Goal: Information Seeking & Learning: Learn about a topic

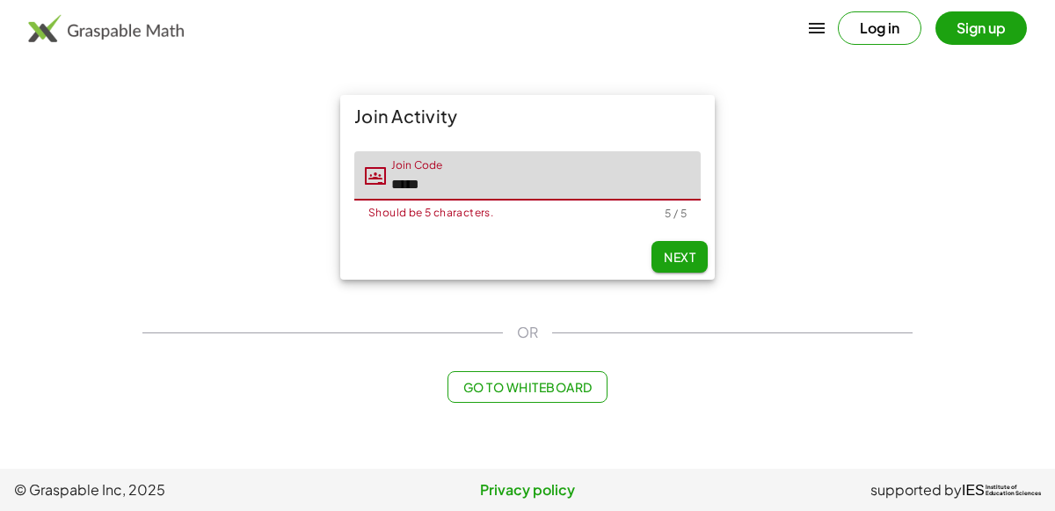
type input "*****"
click at [680, 251] on span "Next" at bounding box center [680, 257] width 32 height 16
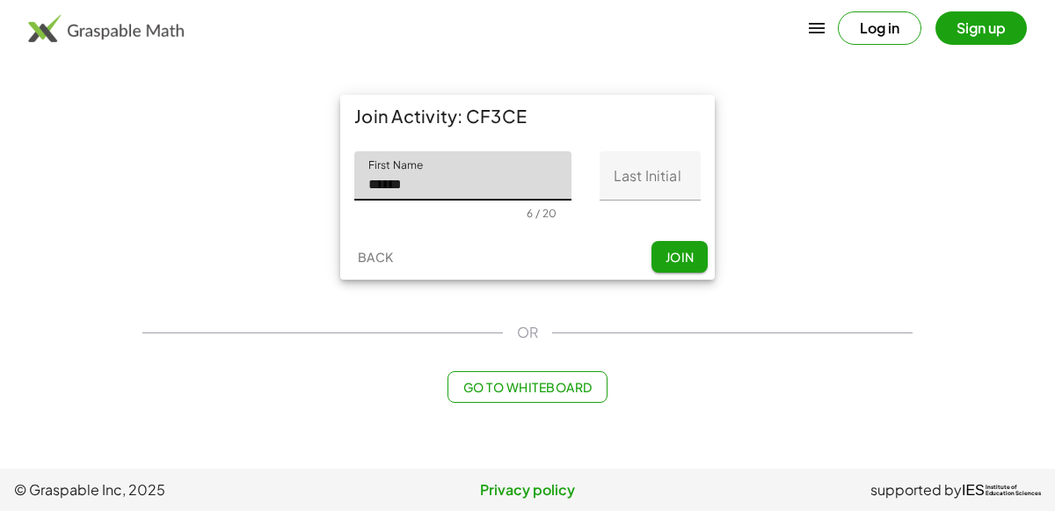
type input "******"
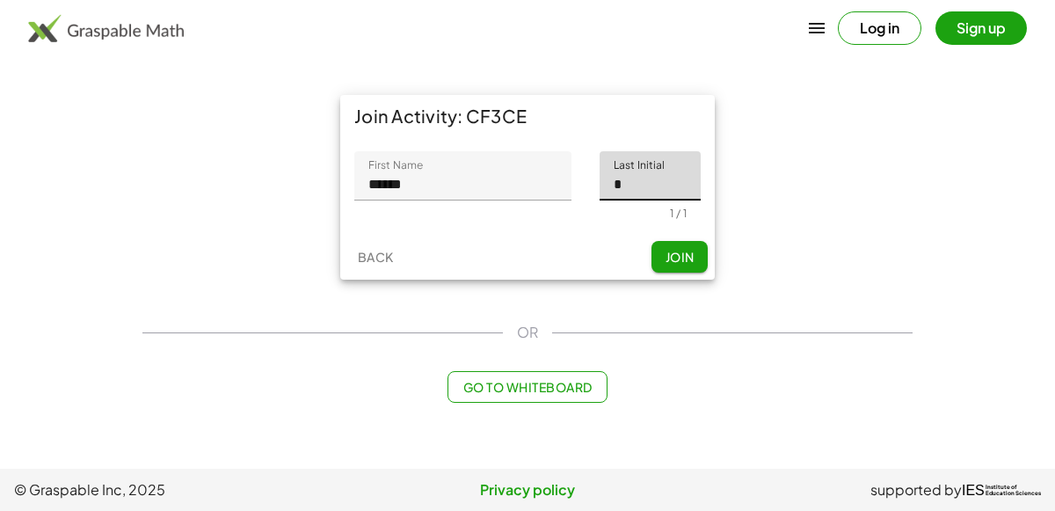
type input "*"
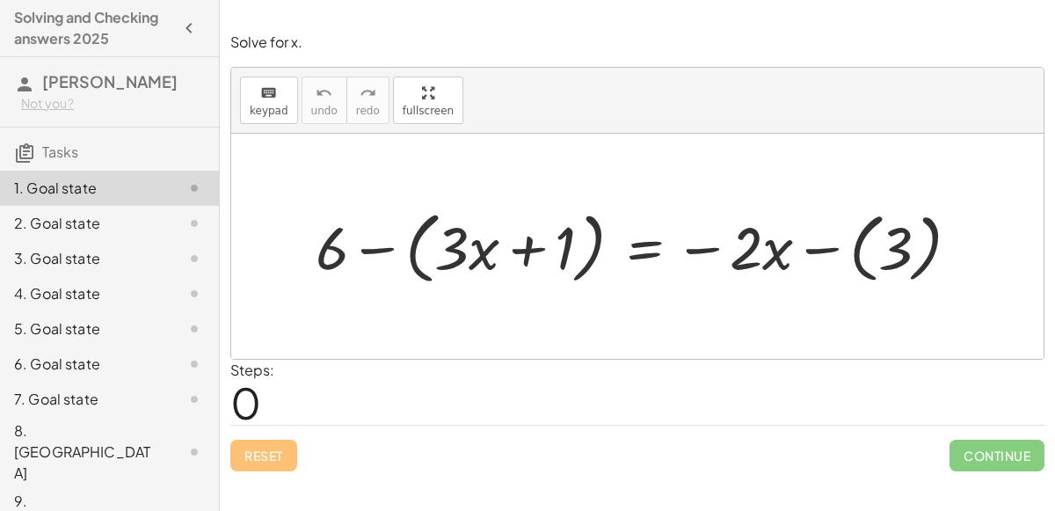
click at [821, 252] on div at bounding box center [644, 245] width 675 height 87
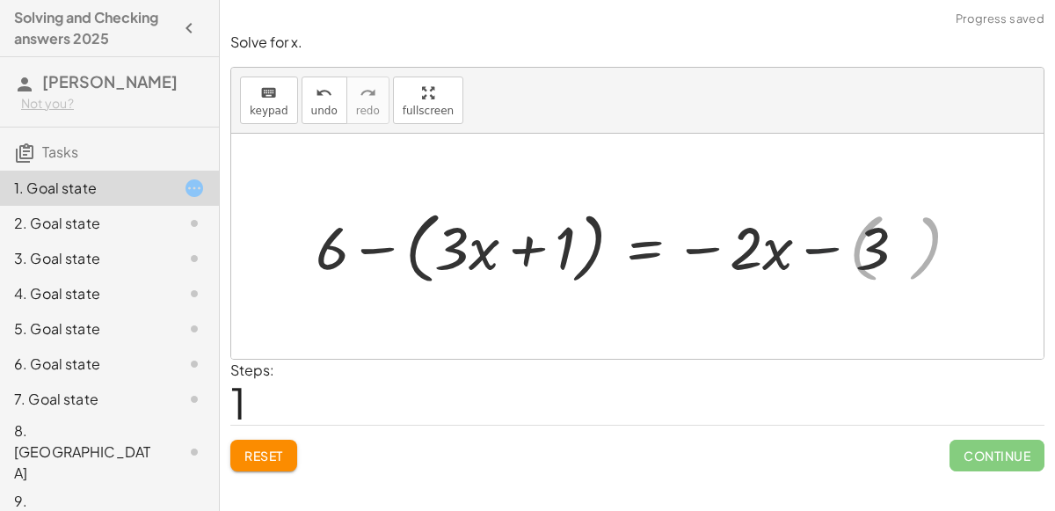
click at [776, 253] on div at bounding box center [615, 245] width 616 height 87
click at [830, 248] on div at bounding box center [644, 245] width 675 height 87
click at [514, 249] on div at bounding box center [615, 245] width 616 height 87
click at [321, 244] on div at bounding box center [615, 245] width 616 height 87
click at [369, 251] on div at bounding box center [615, 245] width 616 height 87
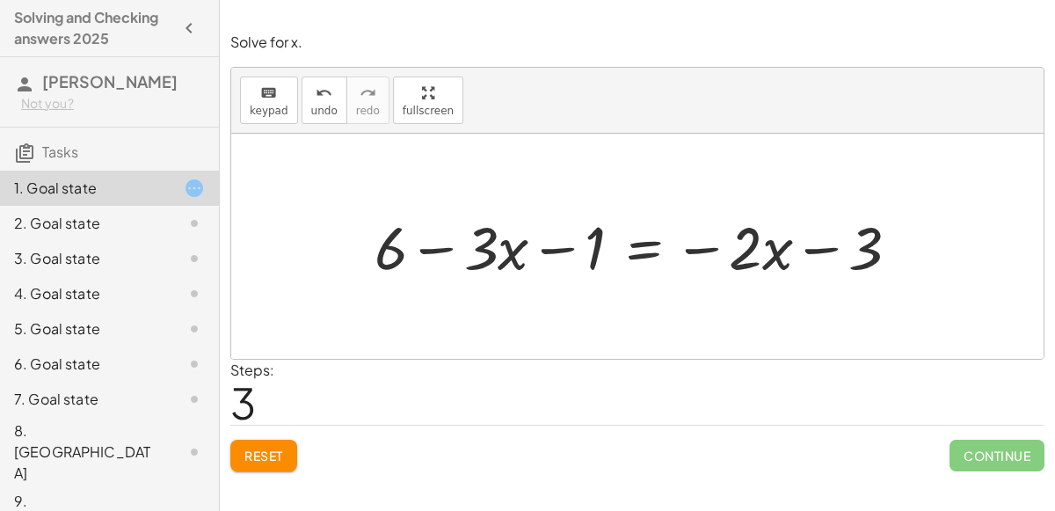
click at [567, 254] on div at bounding box center [644, 246] width 556 height 78
drag, startPoint x: 385, startPoint y: 239, endPoint x: 560, endPoint y: 238, distance: 174.9
click at [560, 238] on div at bounding box center [644, 246] width 556 height 78
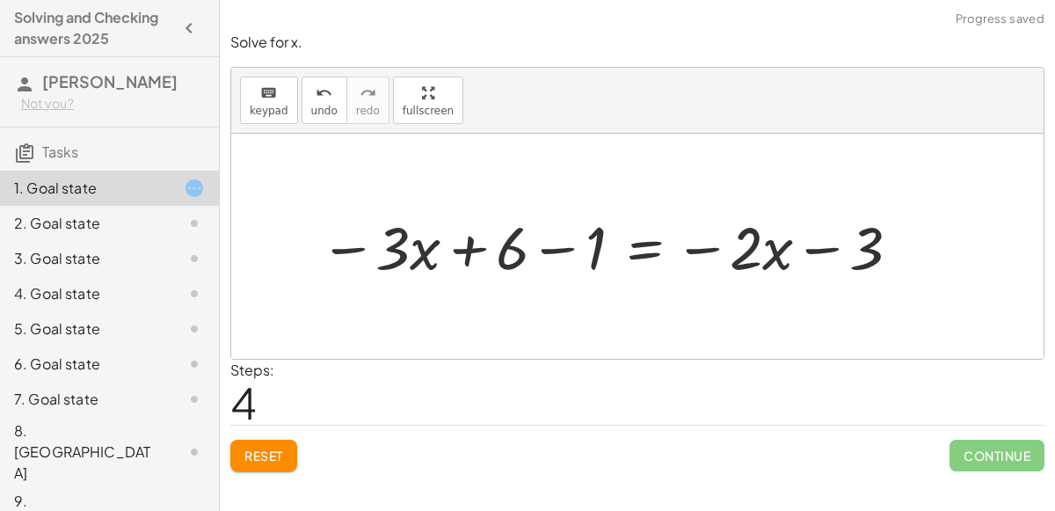
click at [551, 244] on div at bounding box center [611, 246] width 603 height 78
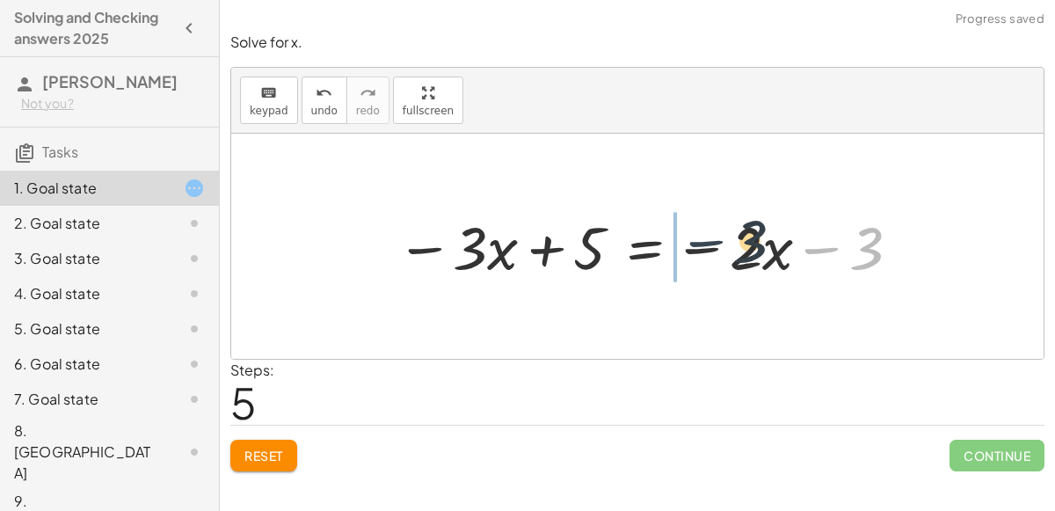
drag, startPoint x: 845, startPoint y: 239, endPoint x: 669, endPoint y: 246, distance: 176.0
click at [669, 246] on div at bounding box center [650, 246] width 525 height 78
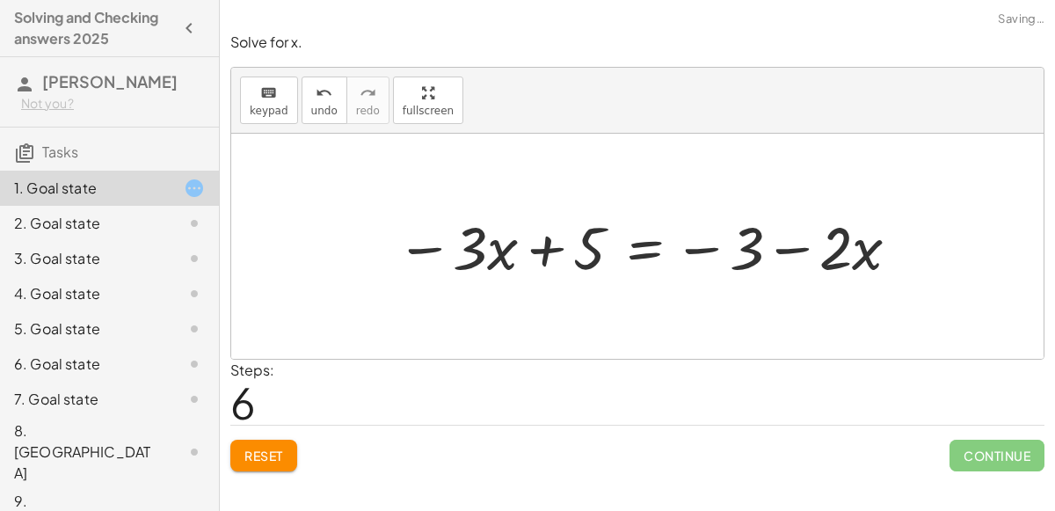
click at [780, 244] on div at bounding box center [650, 246] width 525 height 78
click at [690, 258] on div at bounding box center [650, 246] width 525 height 78
click at [700, 241] on div at bounding box center [650, 246] width 525 height 78
click at [419, 246] on div at bounding box center [650, 246] width 525 height 78
click at [419, 244] on div at bounding box center [650, 246] width 525 height 78
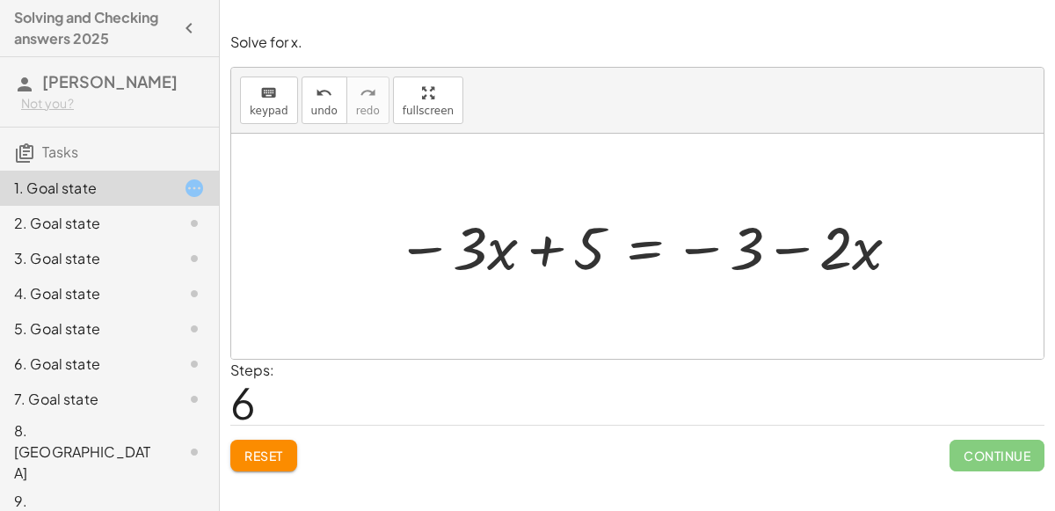
click at [724, 253] on div at bounding box center [650, 246] width 525 height 78
click at [637, 245] on div at bounding box center [650, 246] width 525 height 78
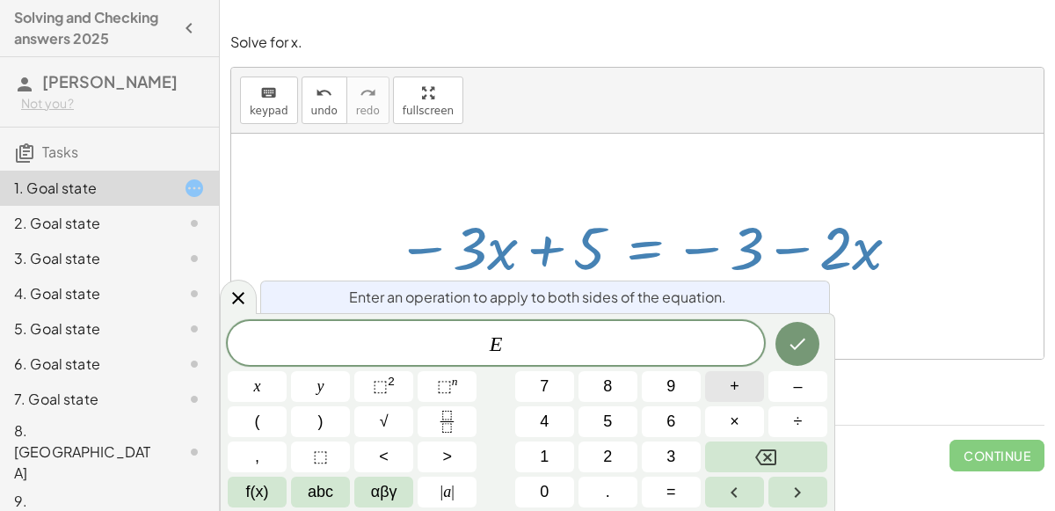
click at [733, 394] on span "+" at bounding box center [735, 386] width 10 height 24
click at [660, 459] on button "3" at bounding box center [671, 456] width 59 height 31
click at [783, 342] on button "Done" at bounding box center [797, 344] width 44 height 44
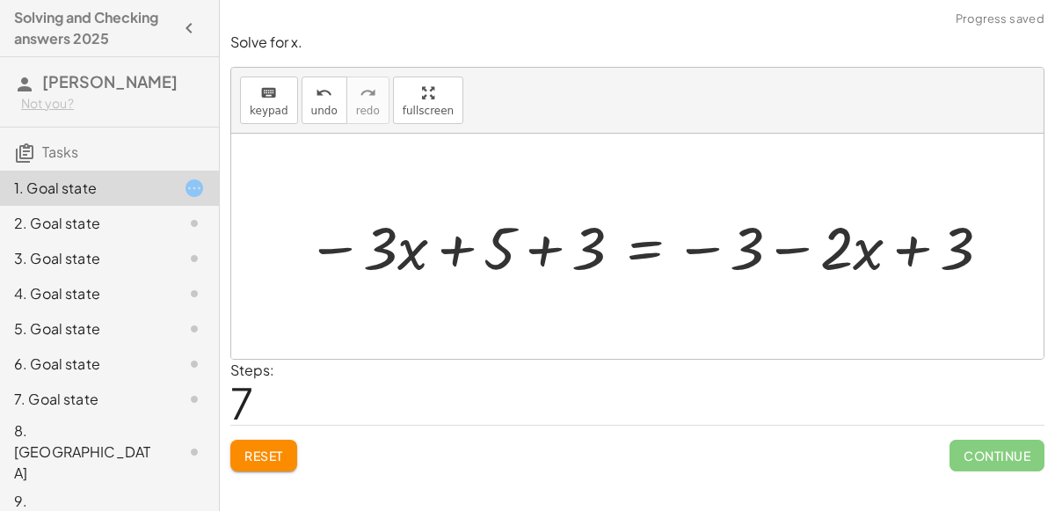
click at [548, 236] on div at bounding box center [650, 246] width 705 height 78
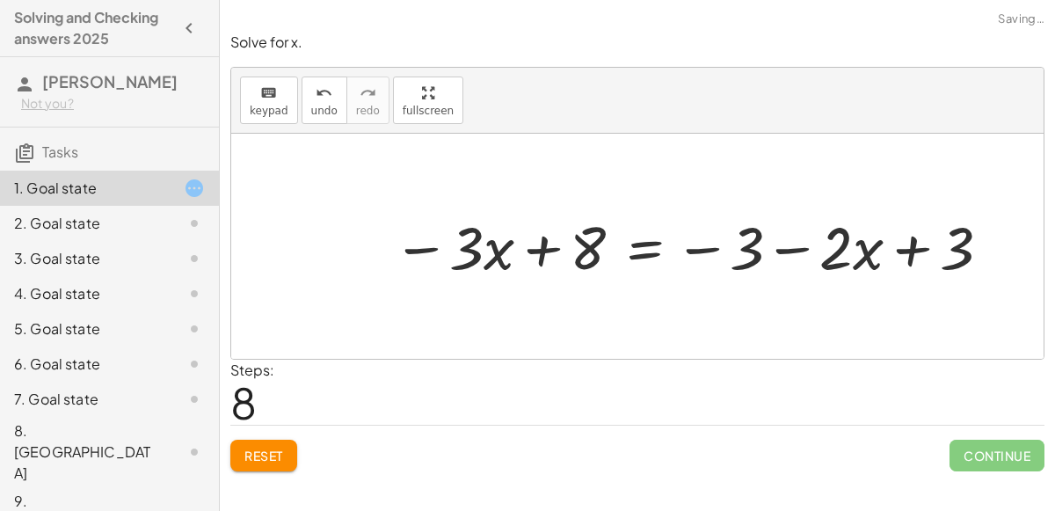
click at [805, 250] on div at bounding box center [693, 246] width 619 height 78
drag, startPoint x: 953, startPoint y: 251, endPoint x: 752, endPoint y: 251, distance: 201.3
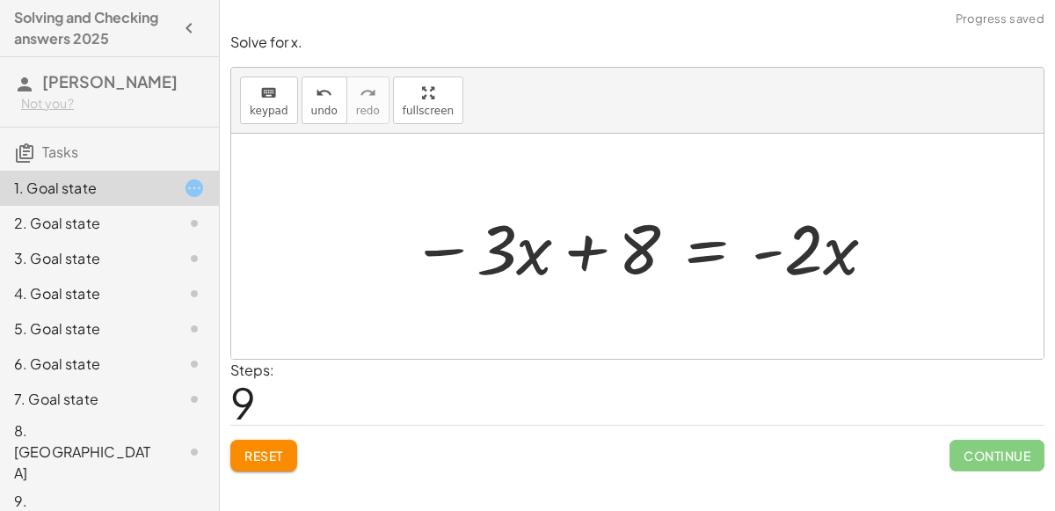
click at [545, 232] on div at bounding box center [644, 246] width 485 height 91
click at [620, 253] on div at bounding box center [644, 246] width 485 height 91
click at [626, 248] on div at bounding box center [644, 246] width 485 height 91
click at [534, 254] on div at bounding box center [644, 246] width 485 height 91
click at [608, 258] on div at bounding box center [644, 246] width 485 height 91
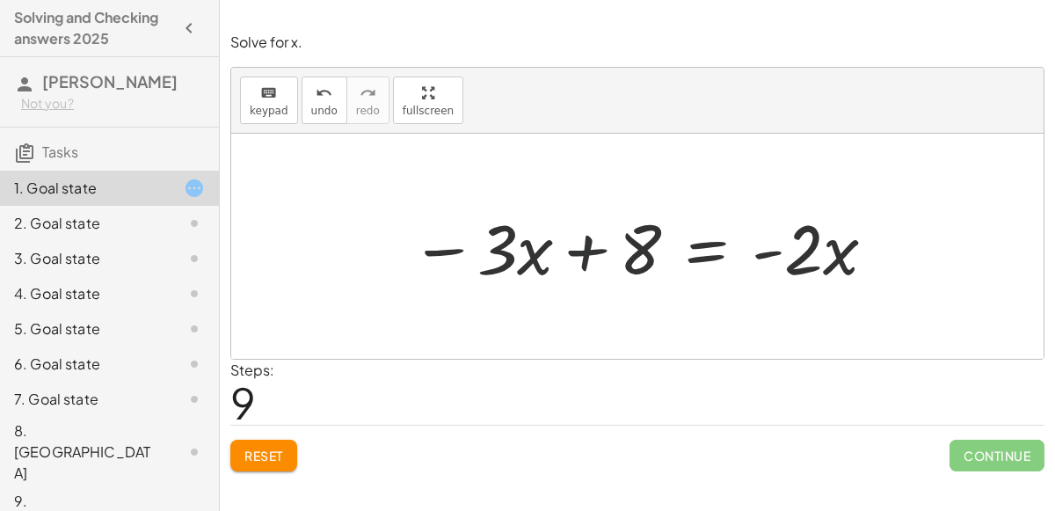
click at [585, 252] on div at bounding box center [644, 246] width 485 height 91
click at [505, 254] on div at bounding box center [644, 246] width 485 height 91
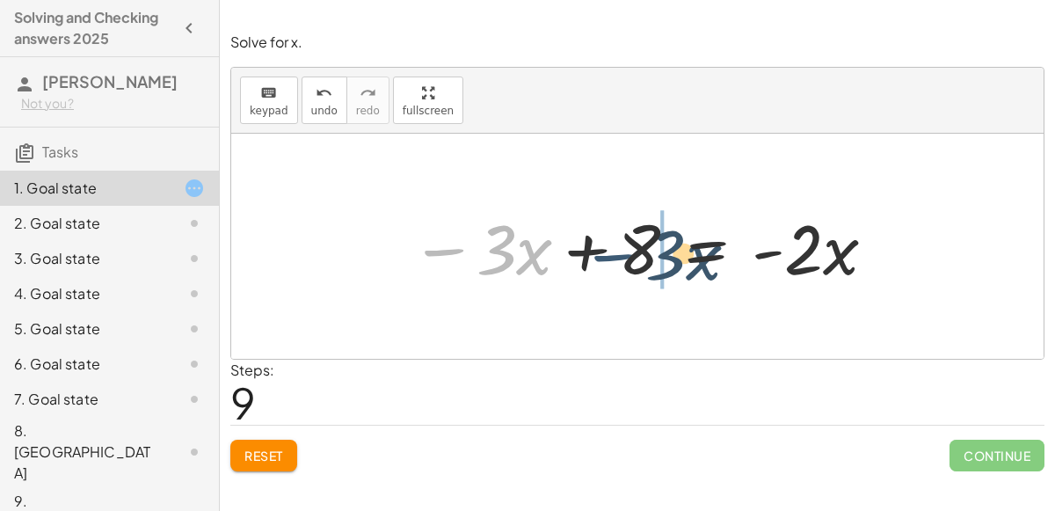
drag, startPoint x: 454, startPoint y: 252, endPoint x: 616, endPoint y: 243, distance: 162.9
click at [616, 243] on div at bounding box center [644, 246] width 485 height 91
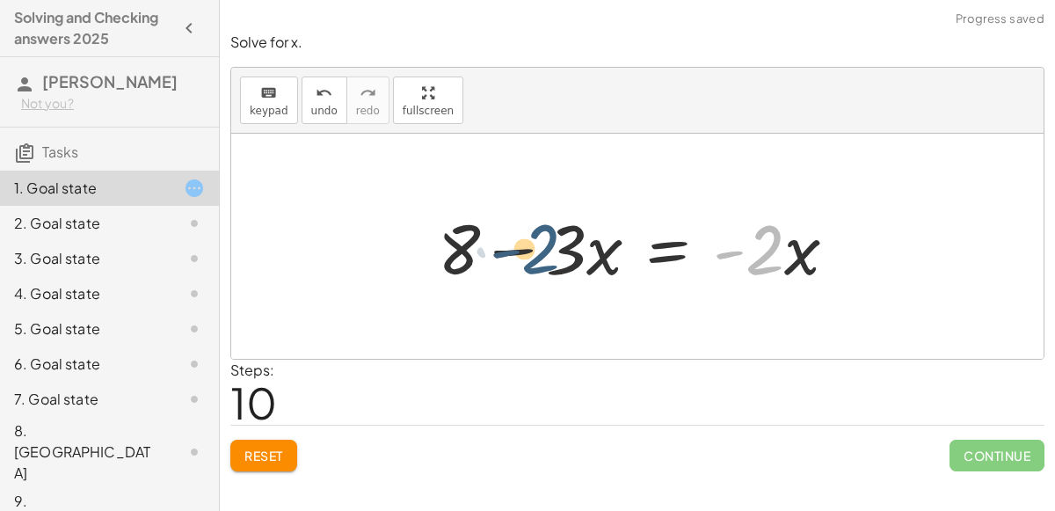
drag, startPoint x: 782, startPoint y: 251, endPoint x: 553, endPoint y: 250, distance: 229.4
click at [553, 250] on div at bounding box center [644, 246] width 431 height 91
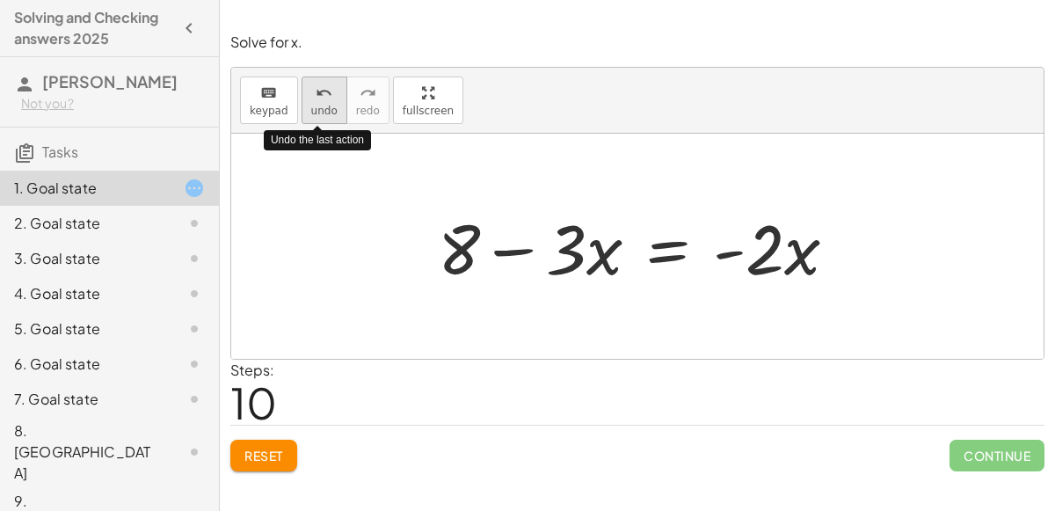
click at [327, 105] on span "undo" at bounding box center [324, 111] width 26 height 12
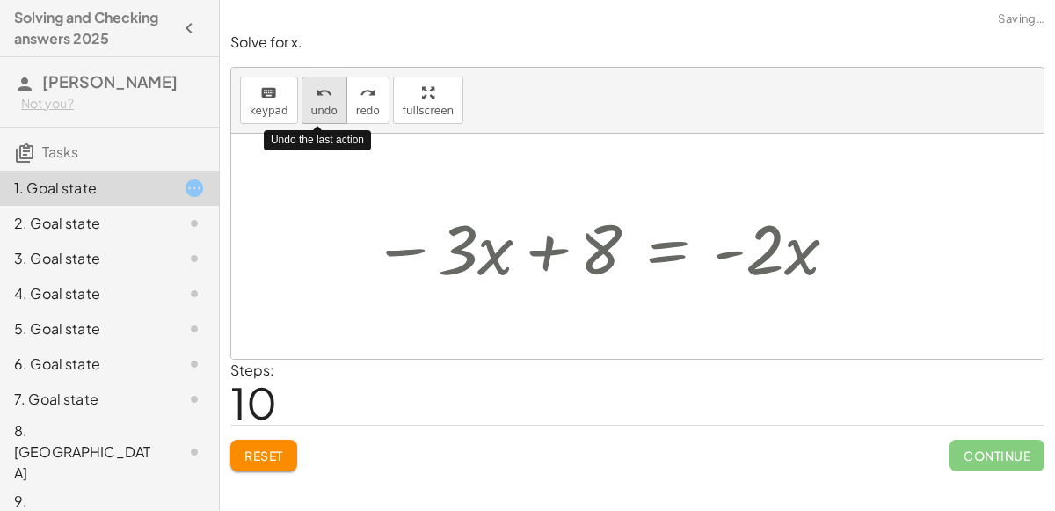
click at [327, 105] on span "undo" at bounding box center [324, 111] width 26 height 12
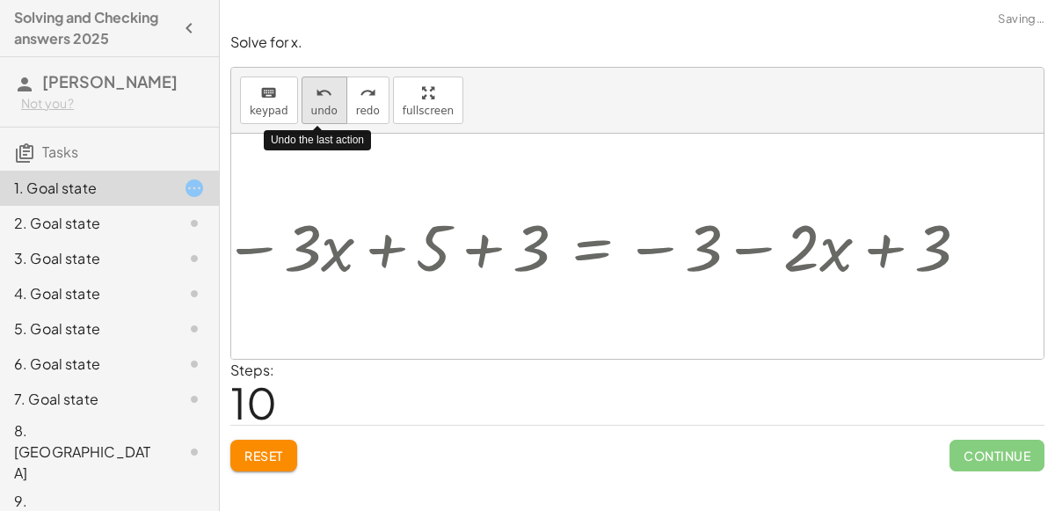
click at [327, 105] on span "undo" at bounding box center [324, 111] width 26 height 12
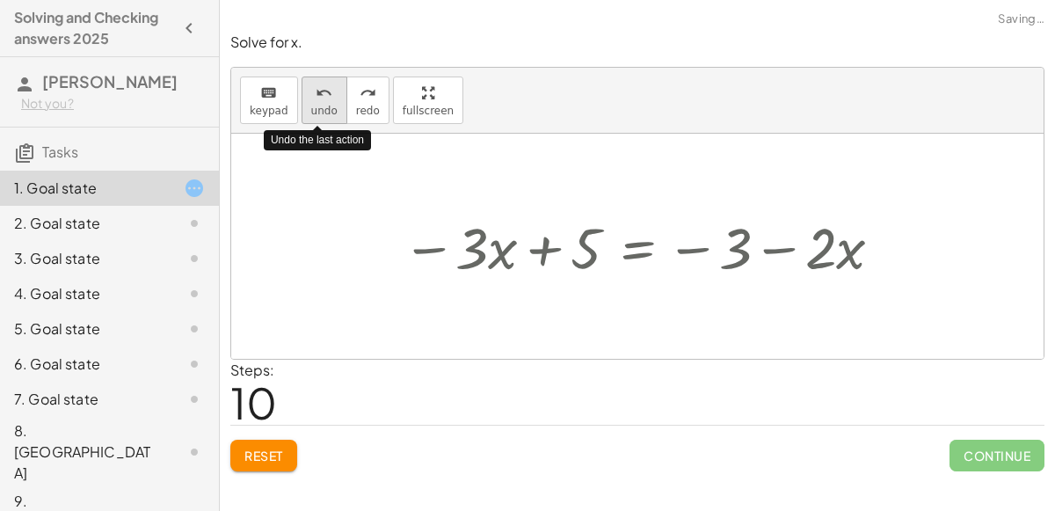
click at [327, 105] on span "undo" at bounding box center [324, 111] width 26 height 12
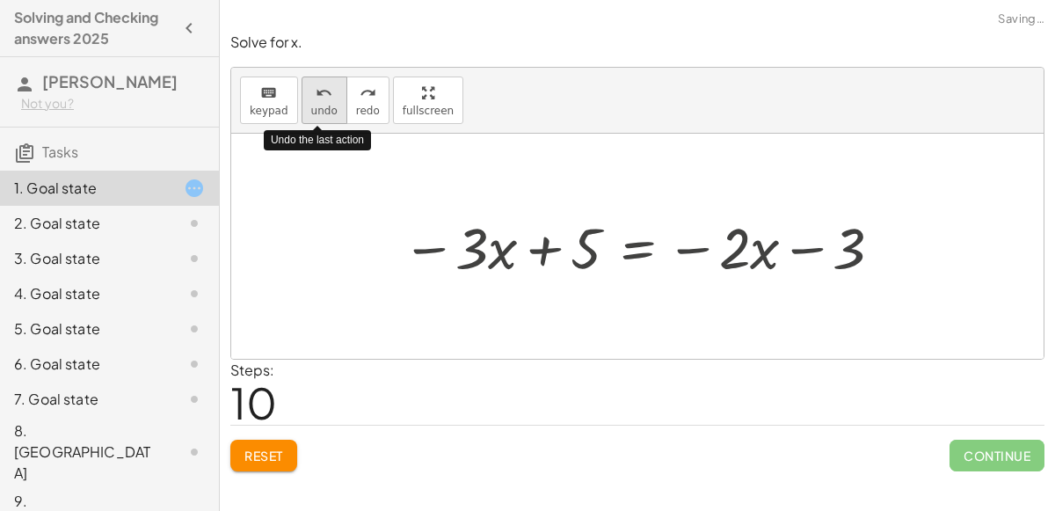
click at [327, 105] on span "undo" at bounding box center [324, 111] width 26 height 12
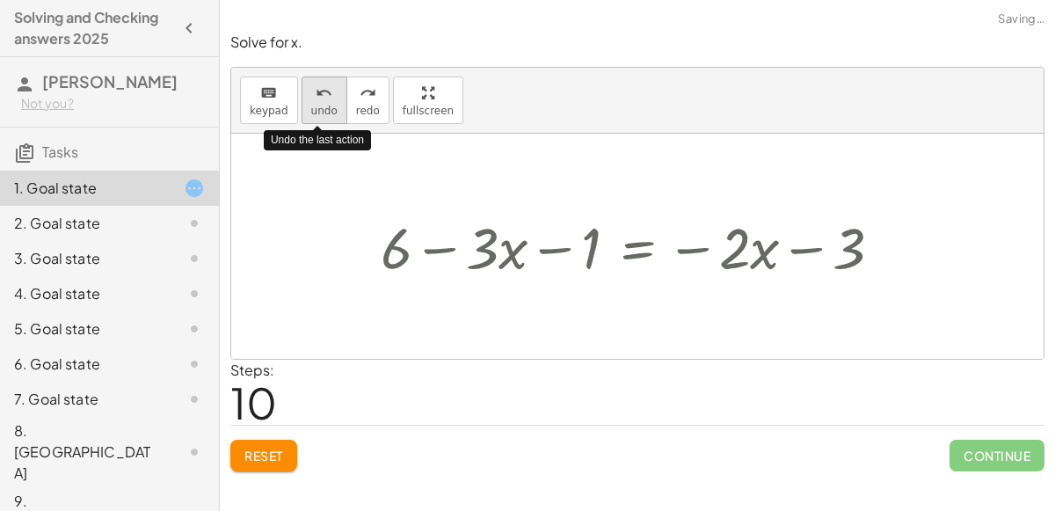
click at [327, 105] on span "undo" at bounding box center [324, 111] width 26 height 12
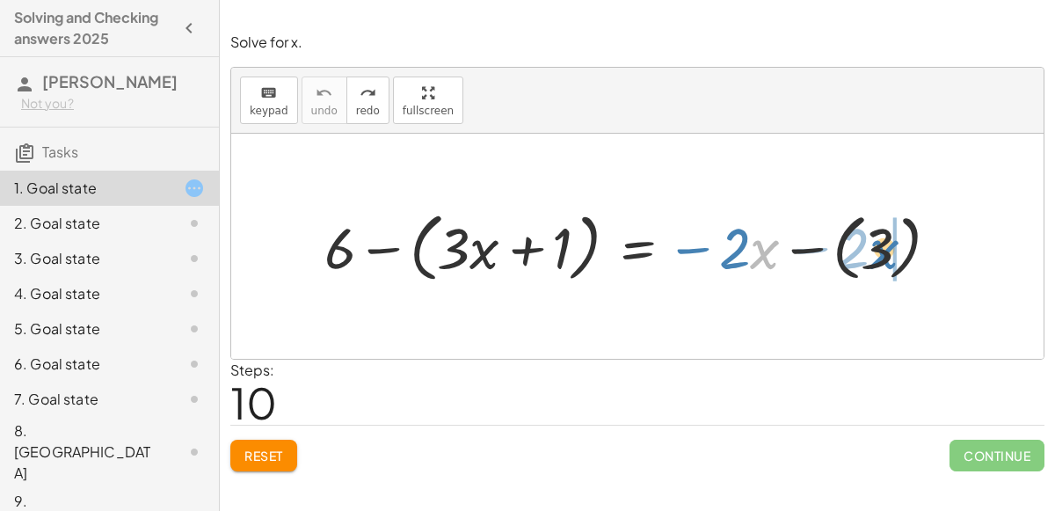
drag, startPoint x: 753, startPoint y: 241, endPoint x: 905, endPoint y: 231, distance: 151.5
click at [905, 231] on div at bounding box center [639, 246] width 646 height 84
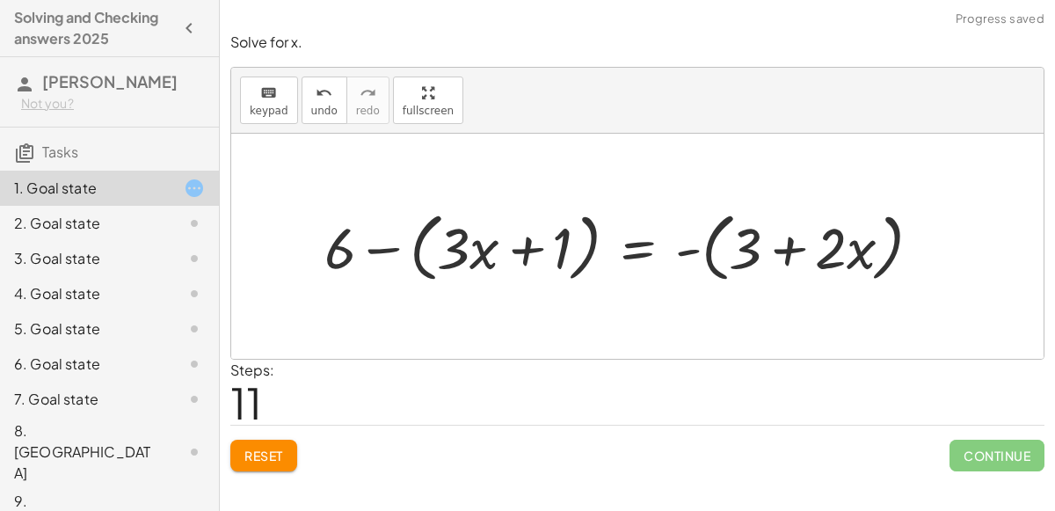
click at [781, 250] on div at bounding box center [630, 246] width 629 height 84
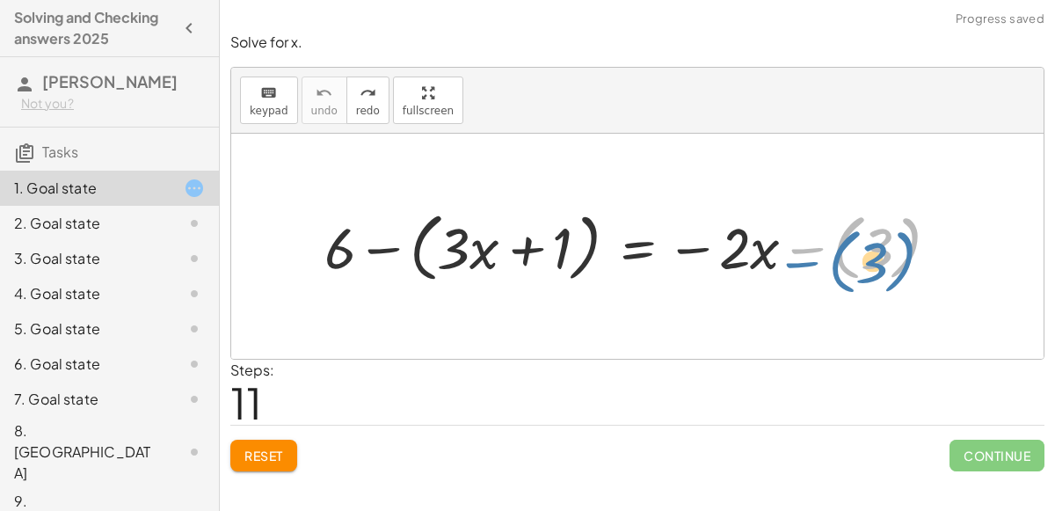
drag, startPoint x: 811, startPoint y: 247, endPoint x: 840, endPoint y: 262, distance: 32.6
click at [840, 262] on div at bounding box center [639, 246] width 646 height 84
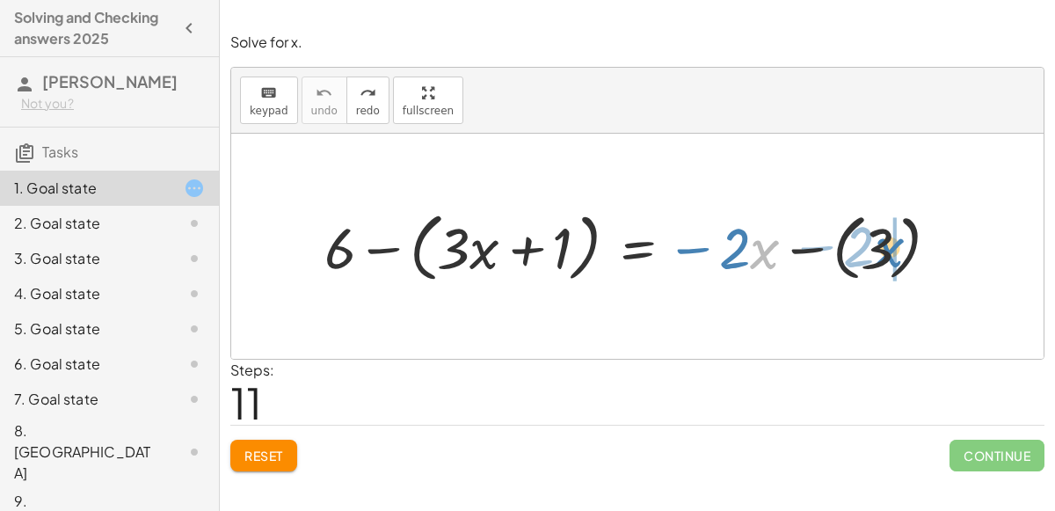
drag, startPoint x: 758, startPoint y: 237, endPoint x: 883, endPoint y: 235, distance: 124.9
click at [883, 235] on div at bounding box center [639, 246] width 646 height 84
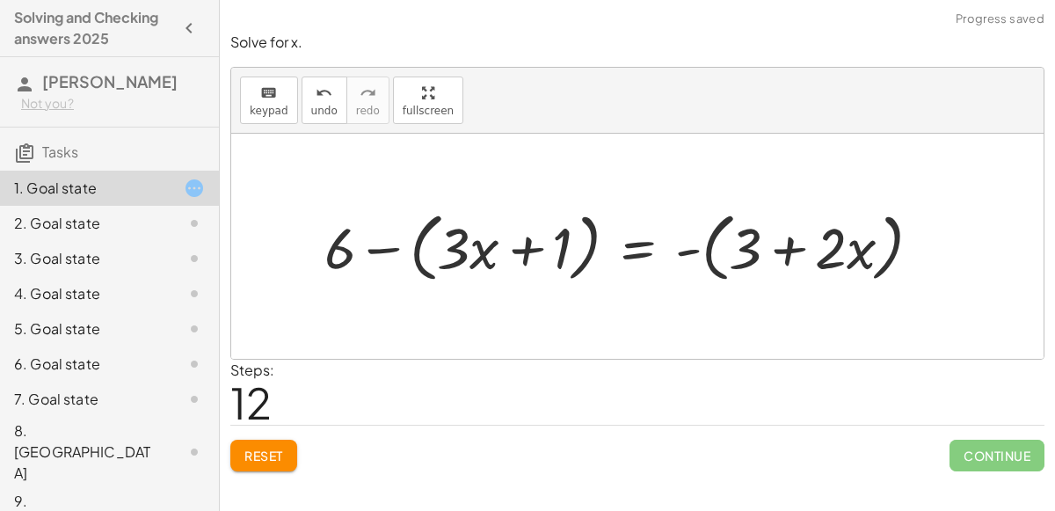
click at [763, 244] on div at bounding box center [630, 246] width 629 height 84
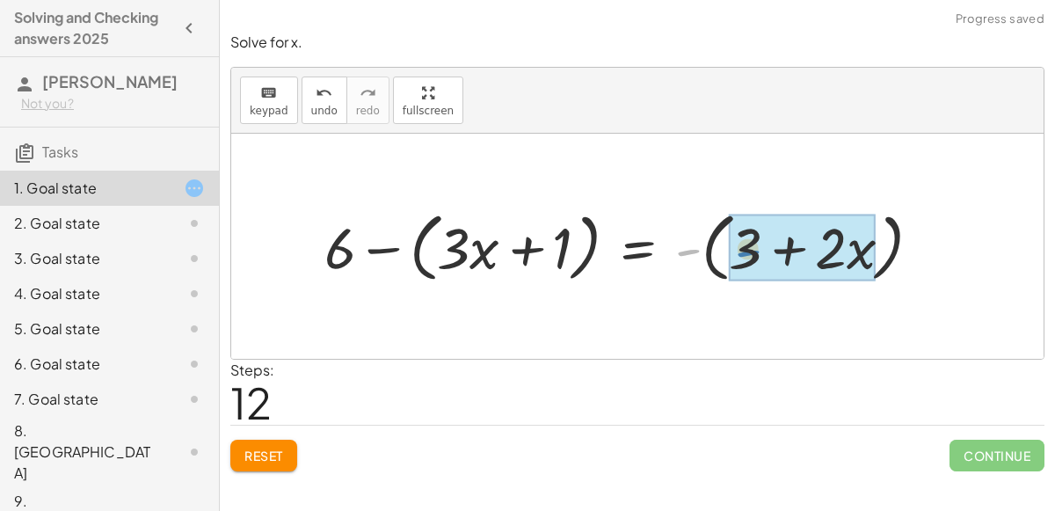
drag, startPoint x: 694, startPoint y: 251, endPoint x: 760, endPoint y: 251, distance: 66.8
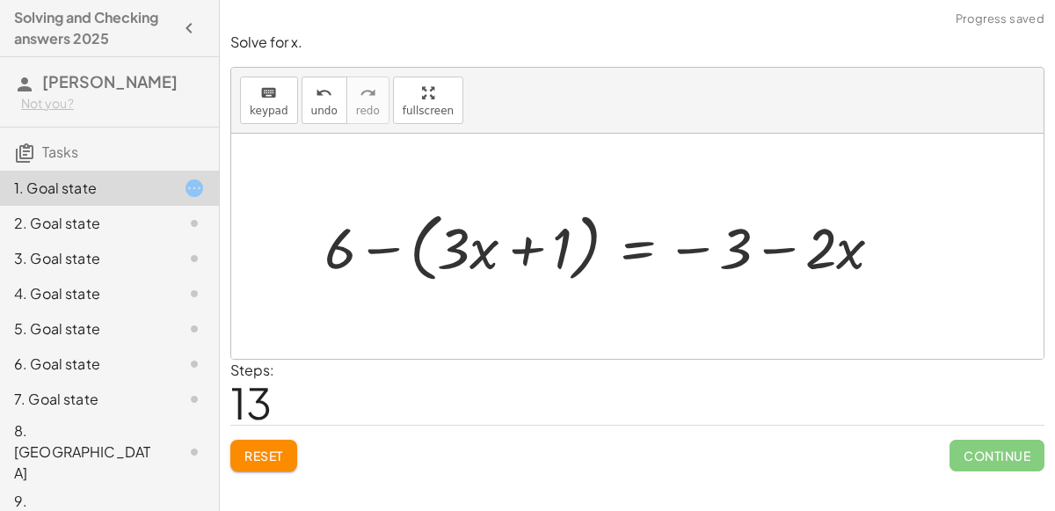
click at [715, 246] on div at bounding box center [611, 246] width 590 height 84
click at [822, 248] on div at bounding box center [611, 246] width 590 height 84
click at [793, 249] on div at bounding box center [611, 246] width 590 height 84
click at [700, 236] on div at bounding box center [611, 246] width 590 height 84
click at [529, 229] on div at bounding box center [611, 246] width 590 height 84
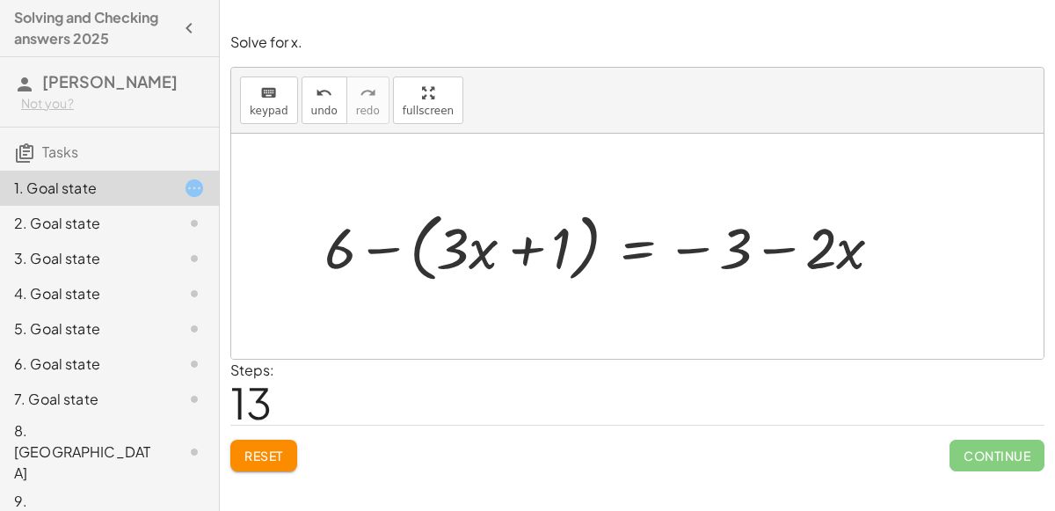
click at [370, 280] on div at bounding box center [611, 246] width 590 height 84
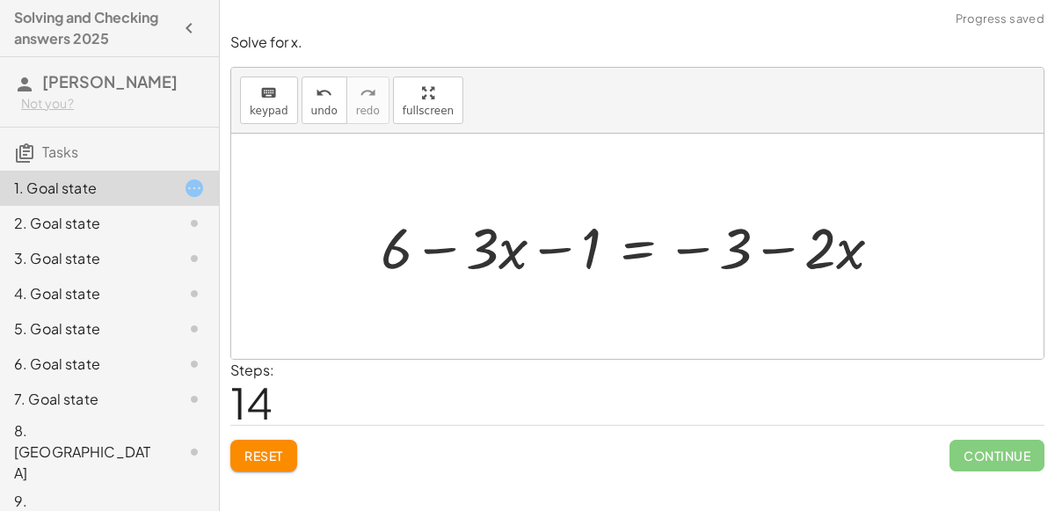
click at [436, 252] on div at bounding box center [638, 245] width 533 height 75
drag, startPoint x: 585, startPoint y: 236, endPoint x: 418, endPoint y: 248, distance: 168.3
click at [418, 248] on div at bounding box center [638, 245] width 533 height 75
click at [403, 252] on div at bounding box center [638, 245] width 533 height 75
click at [459, 242] on div at bounding box center [638, 245] width 533 height 75
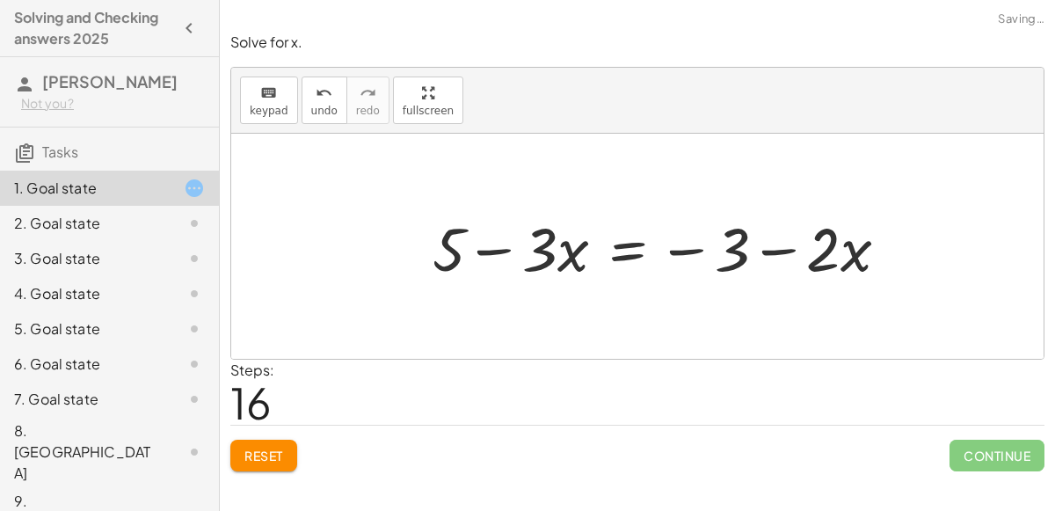
click at [504, 249] on div at bounding box center [671, 246] width 554 height 91
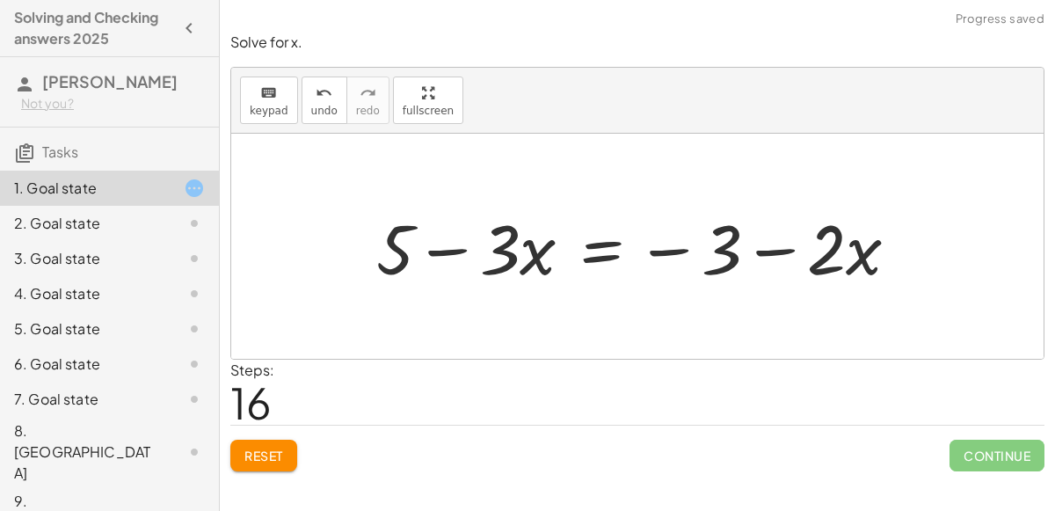
click at [747, 250] on div at bounding box center [644, 246] width 554 height 91
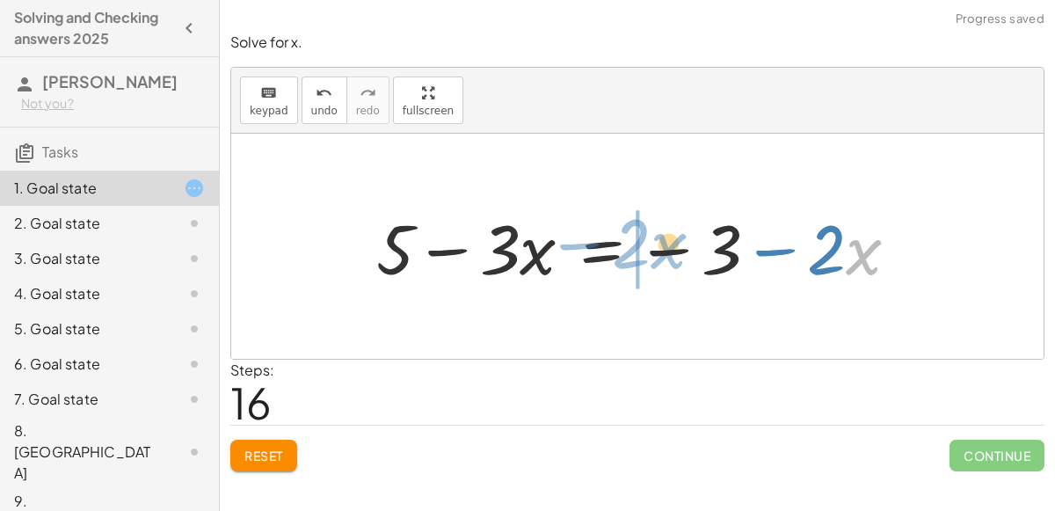
drag, startPoint x: 857, startPoint y: 262, endPoint x: 658, endPoint y: 256, distance: 198.8
click at [658, 256] on div at bounding box center [644, 246] width 554 height 91
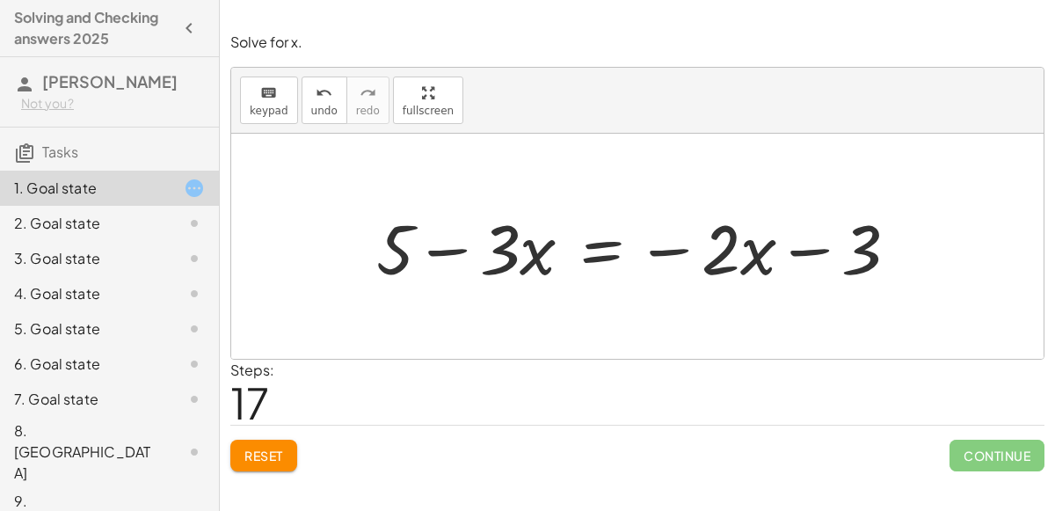
click at [540, 240] on div at bounding box center [644, 246] width 554 height 91
click at [419, 249] on div at bounding box center [644, 246] width 554 height 91
click at [446, 248] on div at bounding box center [644, 246] width 554 height 91
click at [642, 277] on div at bounding box center [644, 246] width 554 height 91
click at [672, 246] on div at bounding box center [644, 246] width 554 height 91
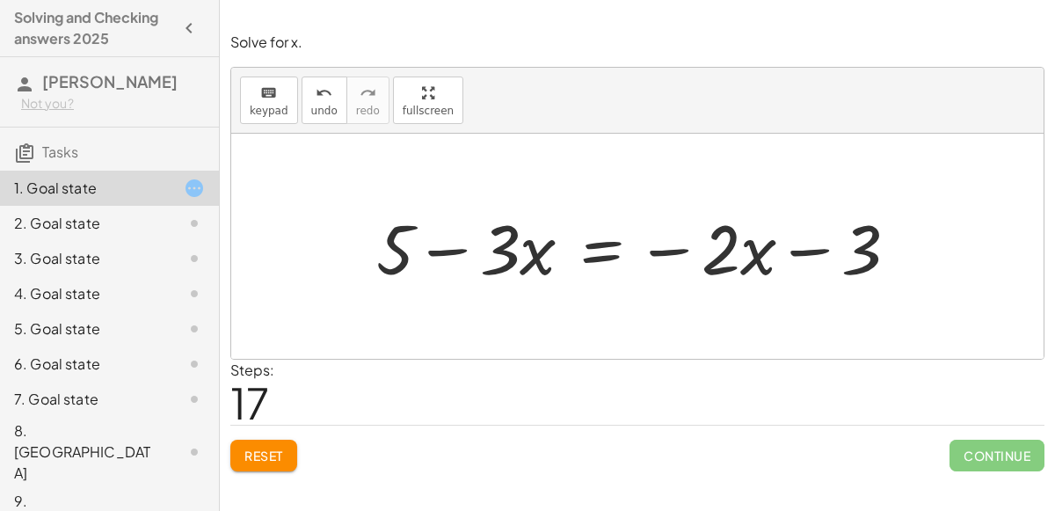
click at [796, 255] on div at bounding box center [644, 246] width 554 height 91
click at [269, 108] on span "keypad" at bounding box center [269, 111] width 39 height 12
click at [269, 106] on span "keypad" at bounding box center [269, 111] width 39 height 12
click at [588, 251] on div at bounding box center [644, 246] width 554 height 91
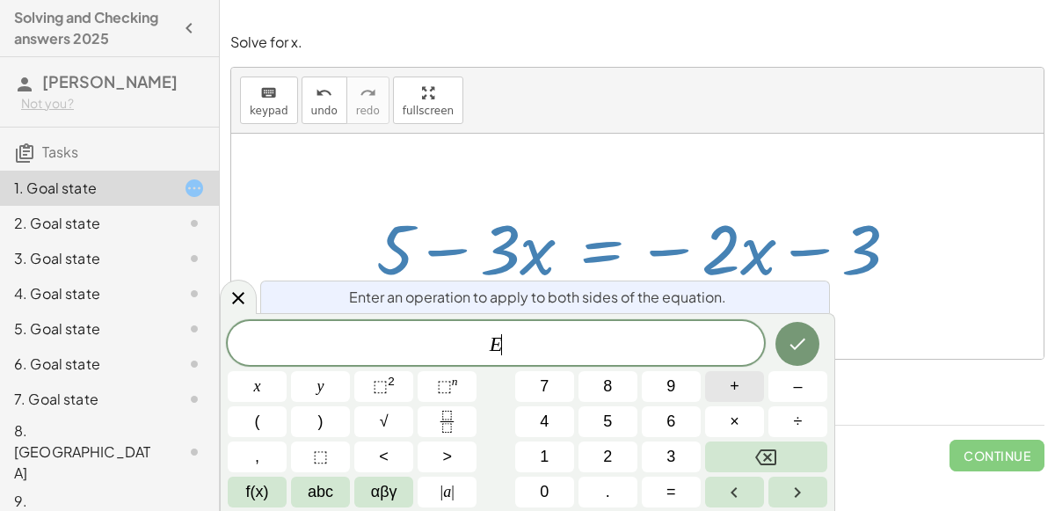
click at [746, 397] on button "+" at bounding box center [734, 386] width 59 height 31
click at [608, 460] on span "2" at bounding box center [607, 457] width 9 height 24
click at [271, 389] on button "x" at bounding box center [257, 386] width 59 height 31
click at [807, 345] on icon "Done" at bounding box center [797, 343] width 21 height 21
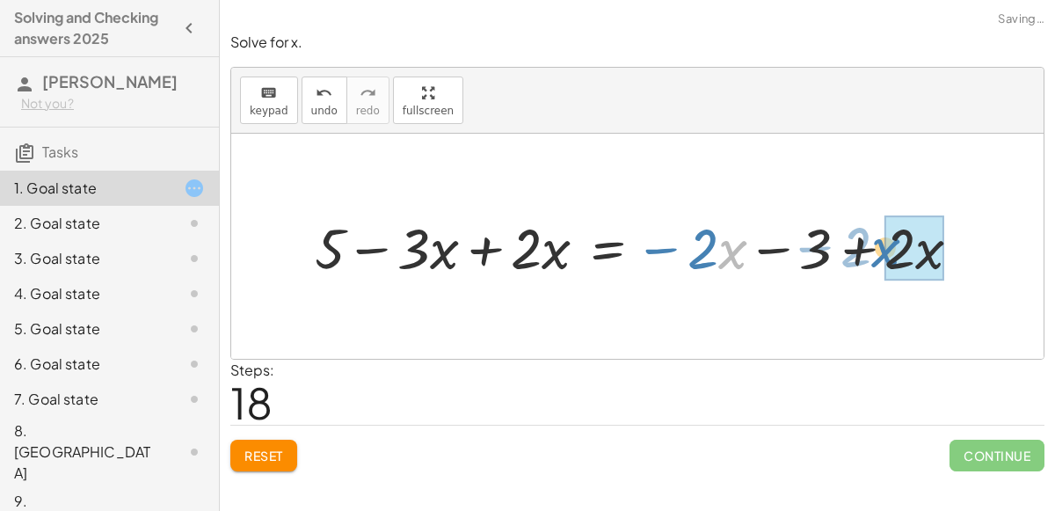
drag, startPoint x: 726, startPoint y: 247, endPoint x: 911, endPoint y: 249, distance: 184.6
click at [911, 249] on div at bounding box center [645, 246] width 678 height 74
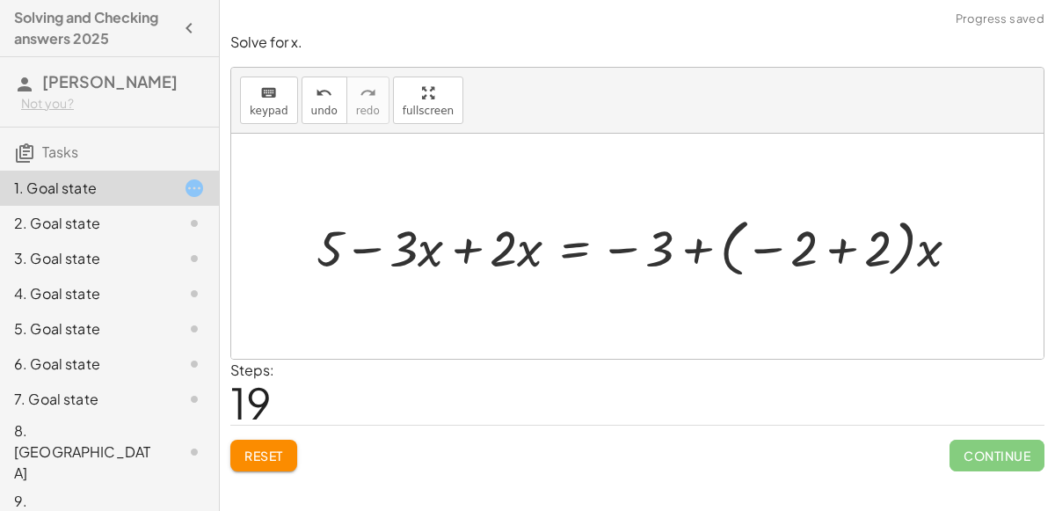
click at [844, 249] on div at bounding box center [645, 245] width 674 height 71
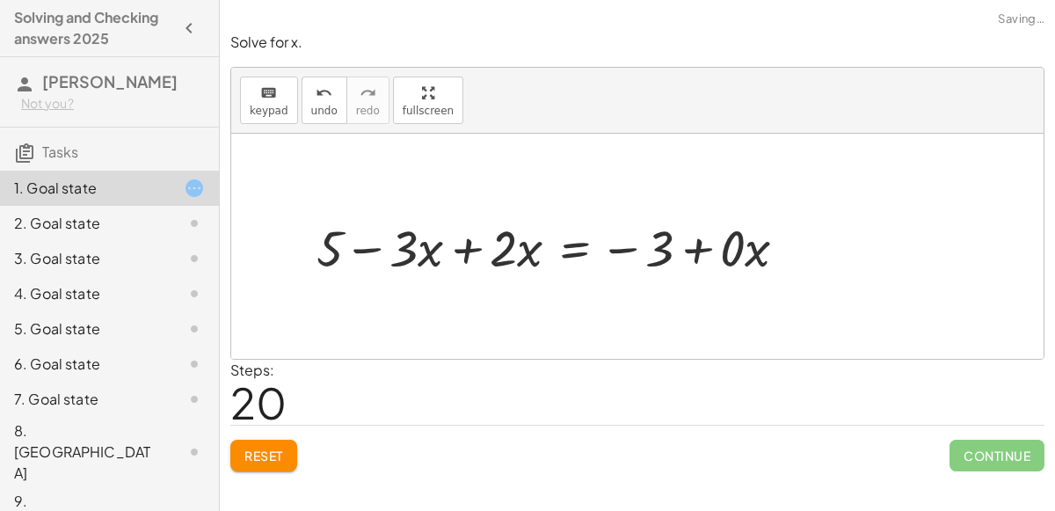
click at [732, 238] on div at bounding box center [559, 246] width 502 height 67
click at [766, 256] on div at bounding box center [546, 246] width 476 height 67
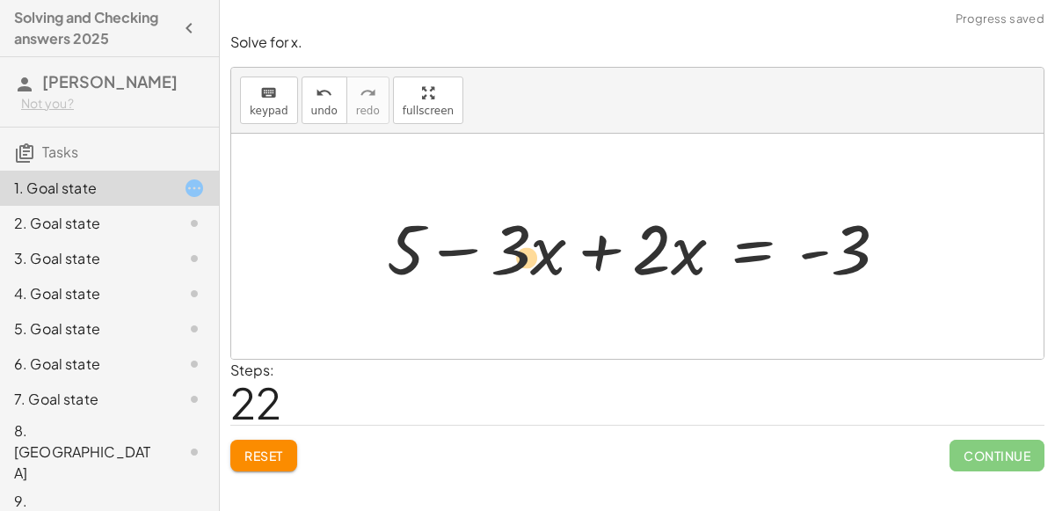
drag, startPoint x: 408, startPoint y: 248, endPoint x: 507, endPoint y: 250, distance: 99.4
click at [507, 250] on div at bounding box center [644, 246] width 532 height 91
click at [600, 244] on div at bounding box center [644, 246] width 532 height 91
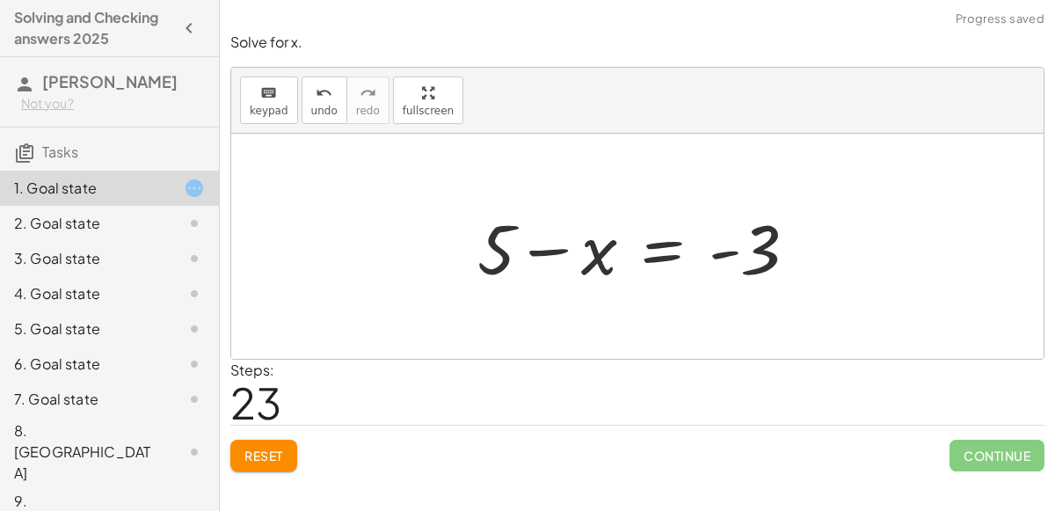
click at [548, 246] on div at bounding box center [645, 246] width 352 height 91
click at [602, 261] on div at bounding box center [645, 246] width 352 height 91
drag, startPoint x: 593, startPoint y: 254, endPoint x: 585, endPoint y: 265, distance: 13.7
click at [585, 265] on div at bounding box center [645, 246] width 352 height 91
drag, startPoint x: 475, startPoint y: 247, endPoint x: 594, endPoint y: 243, distance: 119.6
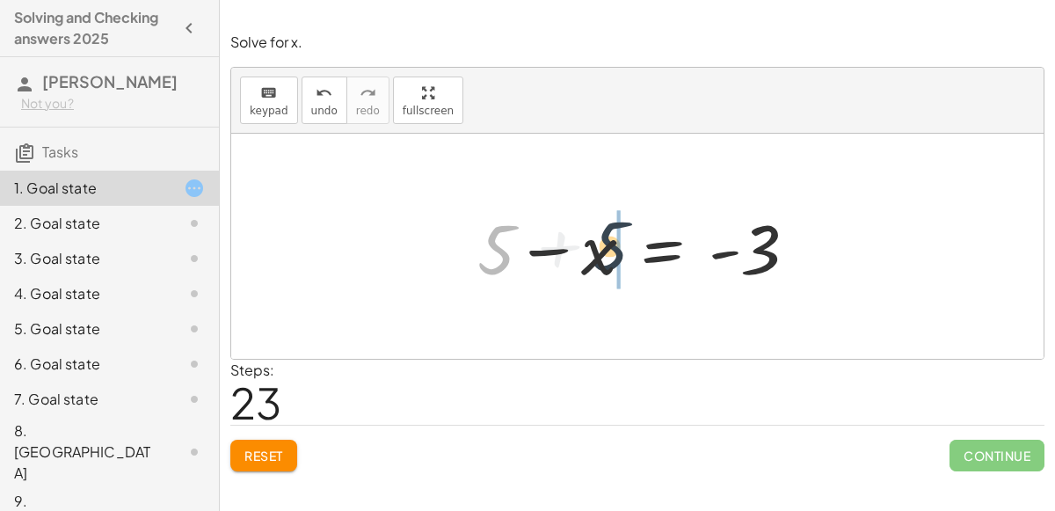
click at [594, 243] on div at bounding box center [645, 246] width 352 height 91
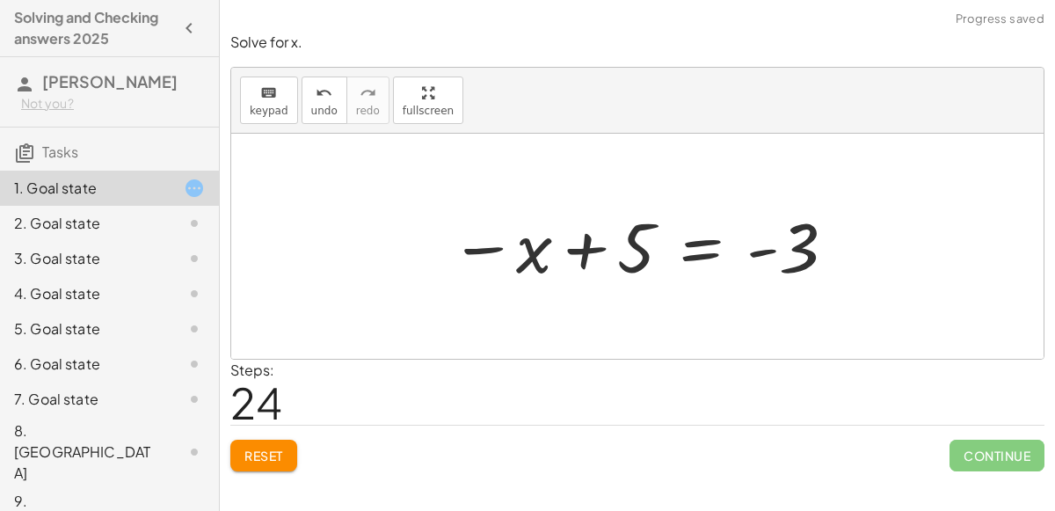
click at [459, 240] on div at bounding box center [643, 246] width 405 height 87
click at [490, 247] on div at bounding box center [643, 246] width 405 height 87
click at [548, 256] on div at bounding box center [643, 246] width 405 height 87
click at [569, 247] on div at bounding box center [643, 246] width 405 height 87
click at [701, 245] on div at bounding box center [643, 246] width 405 height 87
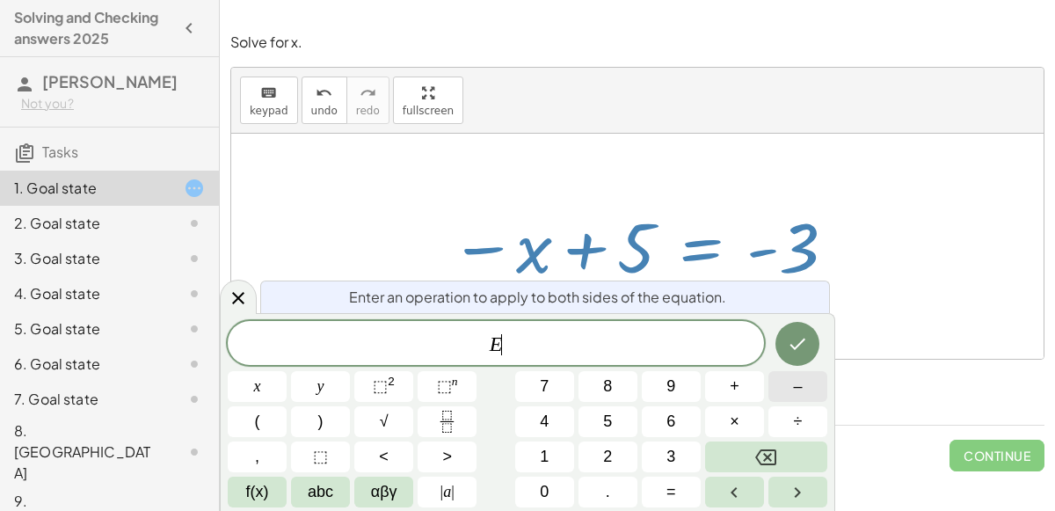
click at [790, 385] on button "–" at bounding box center [797, 386] width 59 height 31
click at [614, 418] on button "5" at bounding box center [607, 421] width 59 height 31
click at [794, 342] on icon "Done" at bounding box center [797, 343] width 21 height 21
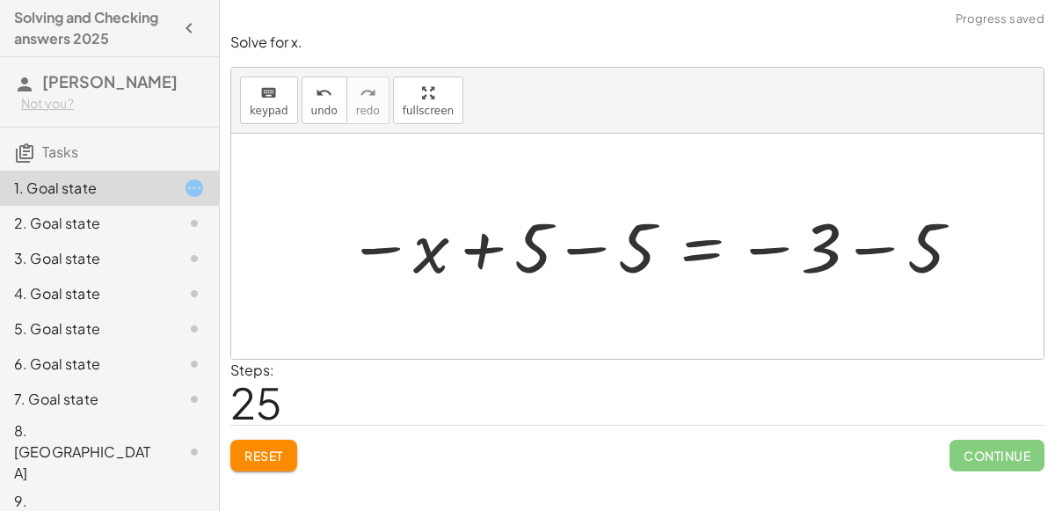
click at [814, 254] on div at bounding box center [655, 246] width 634 height 87
click at [850, 244] on div at bounding box center [655, 246] width 634 height 87
click at [602, 247] on div at bounding box center [593, 246] width 511 height 87
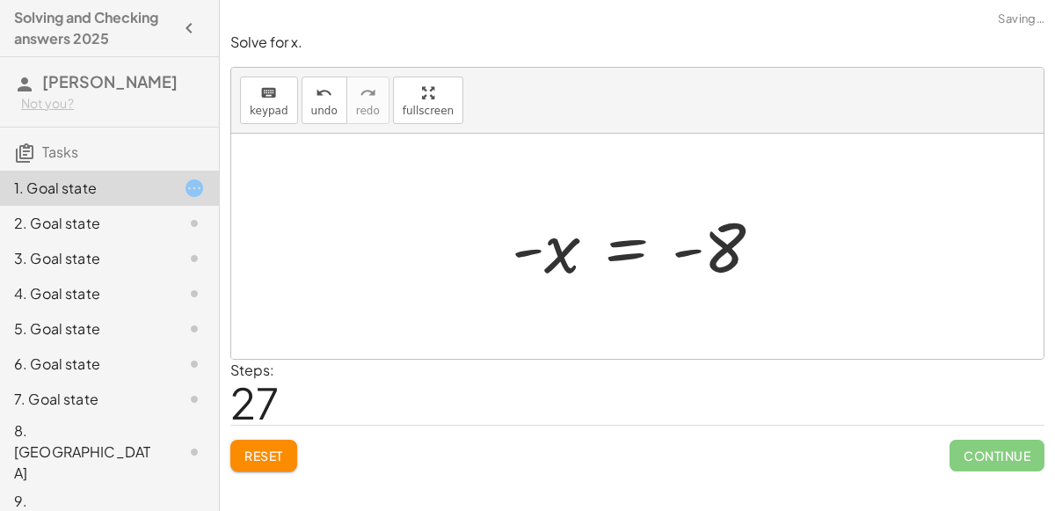
click at [553, 255] on div at bounding box center [644, 246] width 283 height 87
click at [729, 248] on div at bounding box center [644, 246] width 283 height 87
click at [685, 251] on div at bounding box center [644, 246] width 283 height 87
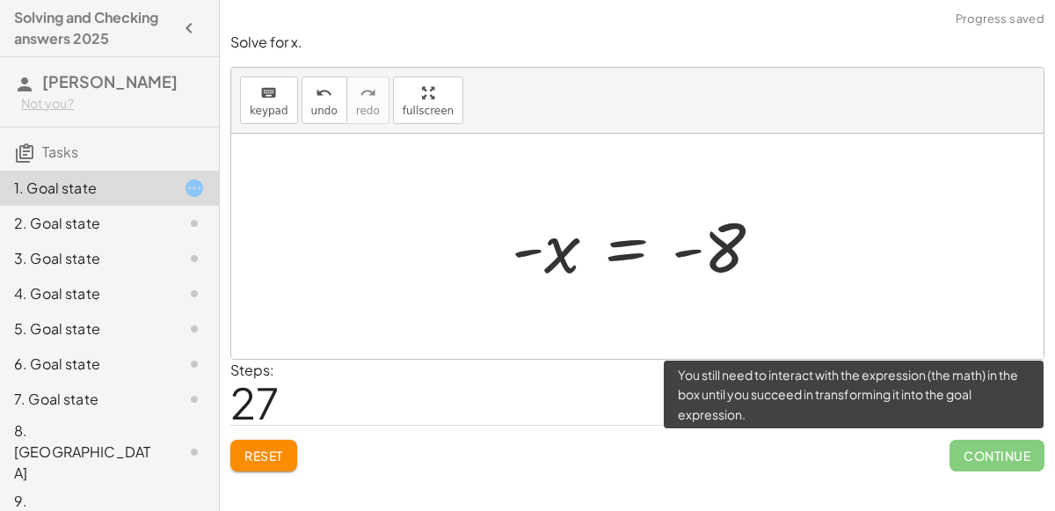
click at [969, 454] on span "Continue" at bounding box center [996, 456] width 95 height 32
click at [982, 454] on span "Continue" at bounding box center [996, 456] width 95 height 32
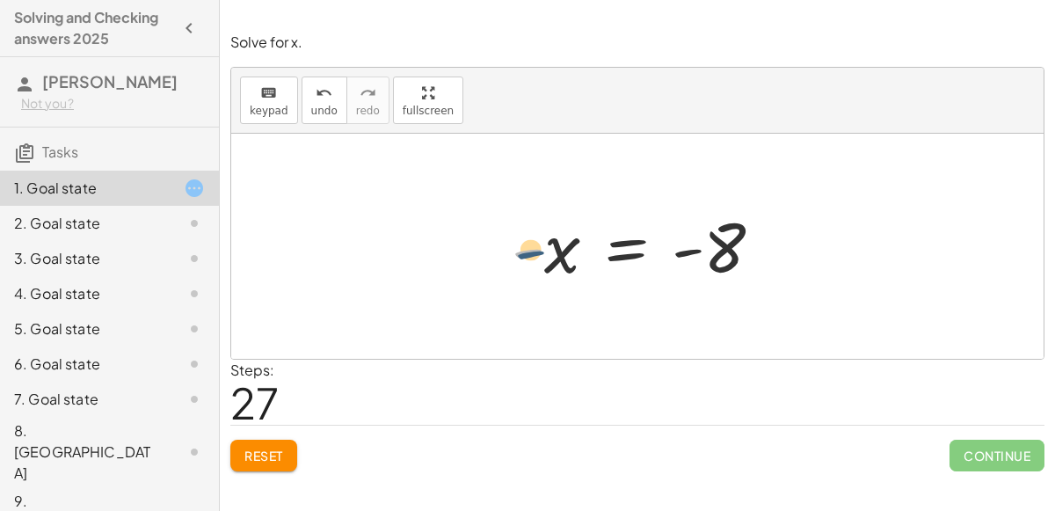
drag, startPoint x: 530, startPoint y: 241, endPoint x: 548, endPoint y: 251, distance: 20.1
click at [548, 251] on div at bounding box center [644, 246] width 283 height 87
drag, startPoint x: 729, startPoint y: 242, endPoint x: 550, endPoint y: 242, distance: 178.5
click at [550, 242] on div at bounding box center [644, 246] width 283 height 87
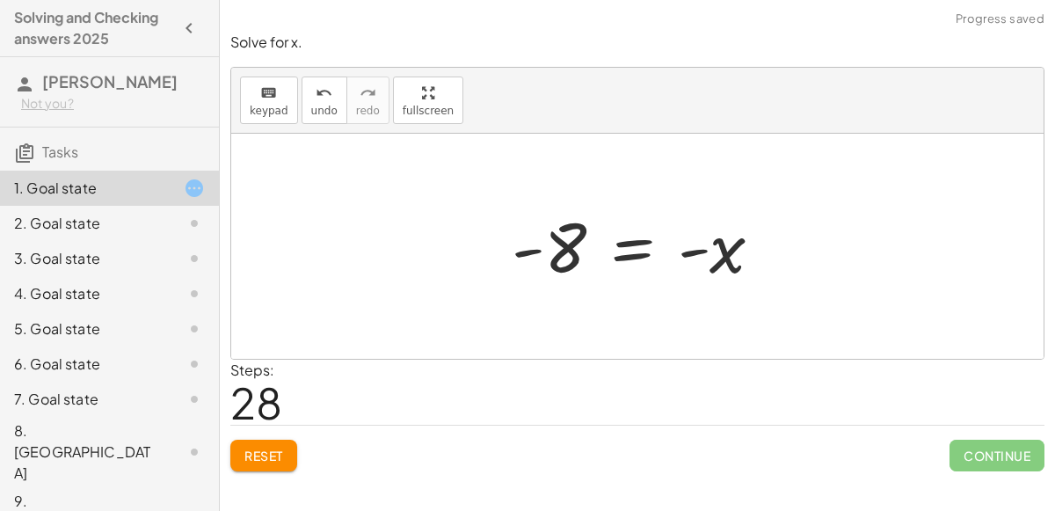
click at [683, 243] on div at bounding box center [644, 246] width 283 height 87
click at [732, 264] on div at bounding box center [644, 246] width 283 height 87
click at [277, 100] on div "keyboard" at bounding box center [269, 92] width 39 height 21
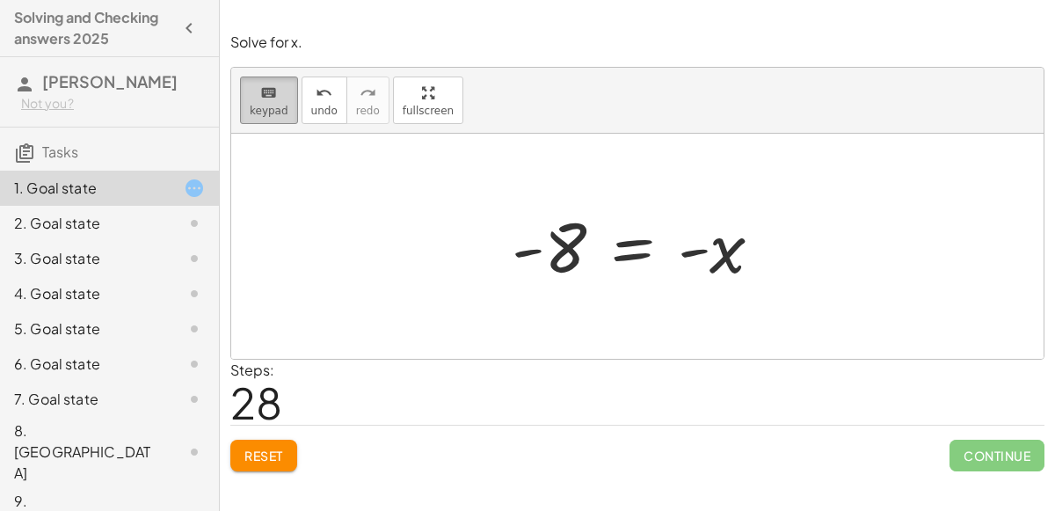
click at [267, 100] on icon "keyboard" at bounding box center [268, 93] width 17 height 21
click at [637, 242] on div at bounding box center [644, 246] width 283 height 87
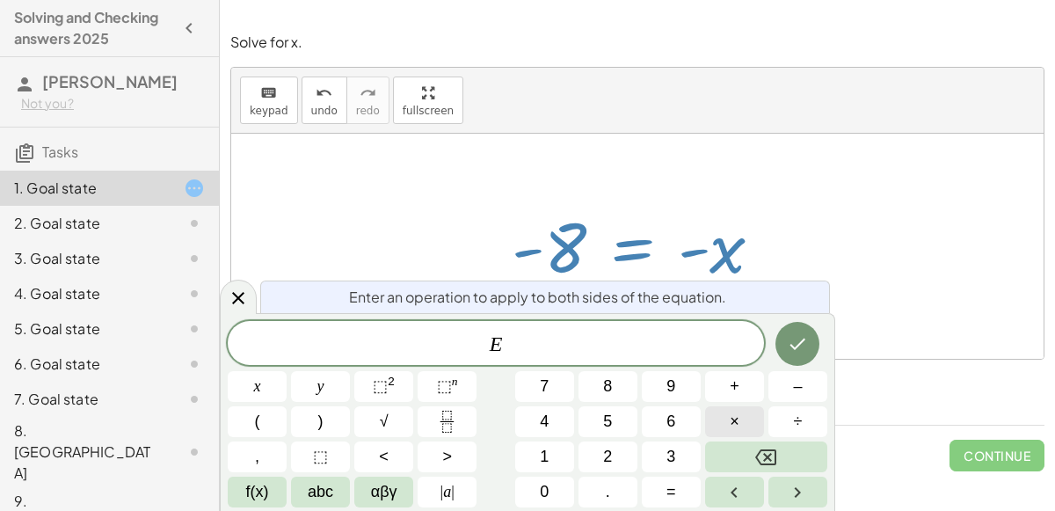
click at [725, 425] on button "×" at bounding box center [734, 421] width 59 height 31
click at [804, 380] on button "–" at bounding box center [797, 386] width 59 height 31
click at [545, 454] on span "1" at bounding box center [544, 457] width 9 height 24
click at [793, 344] on icon "Done" at bounding box center [797, 343] width 21 height 21
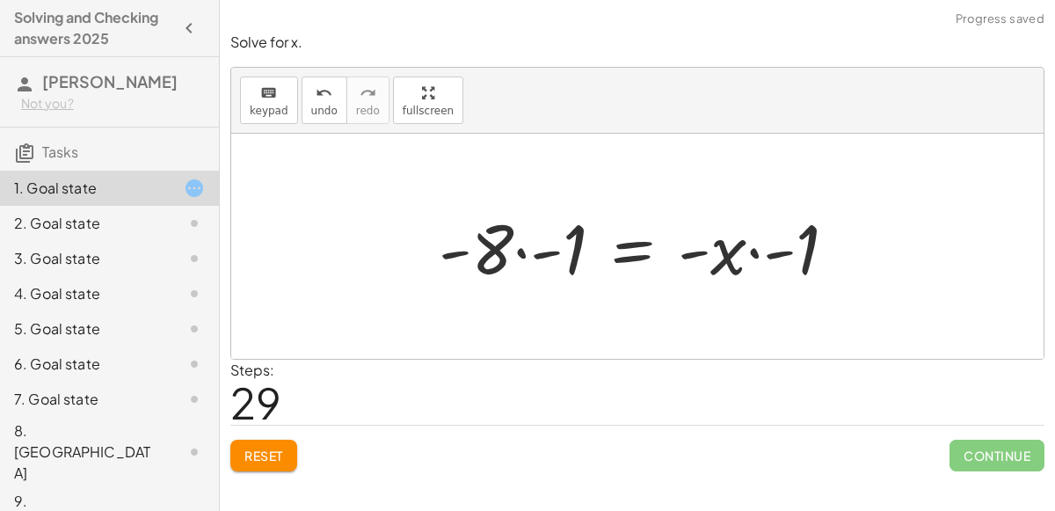
click at [752, 257] on div at bounding box center [644, 246] width 429 height 91
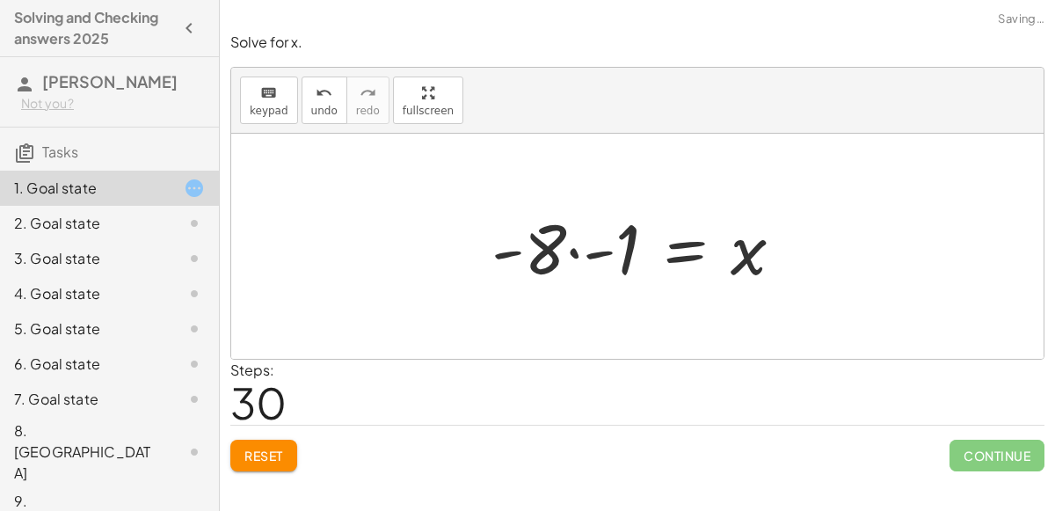
click at [585, 244] on div at bounding box center [644, 246] width 323 height 91
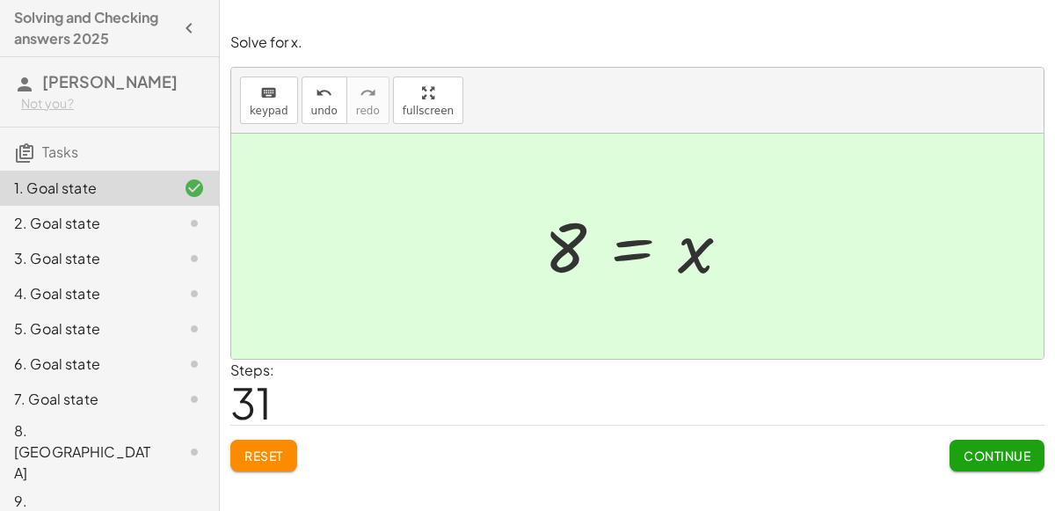
click at [985, 452] on span "Continue" at bounding box center [996, 455] width 67 height 16
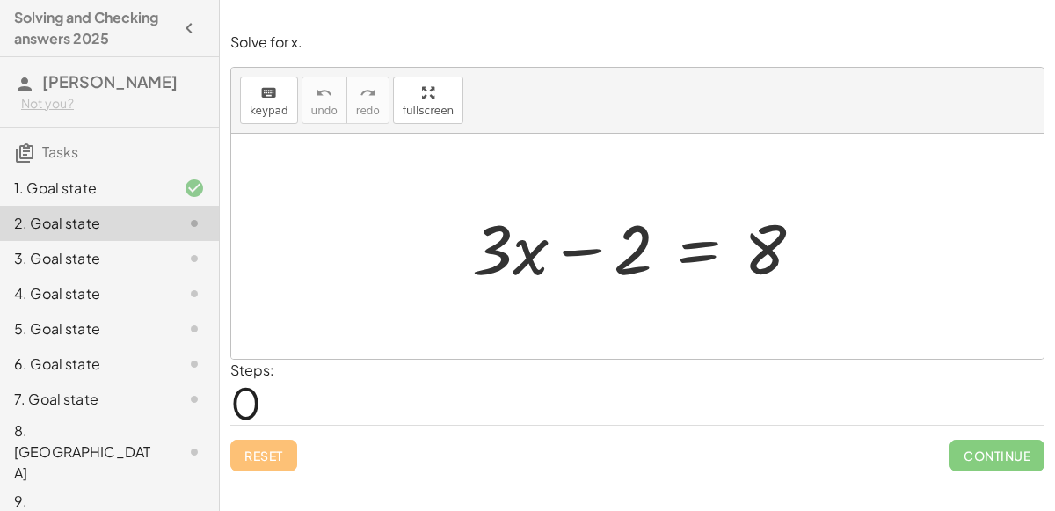
click at [562, 262] on div at bounding box center [644, 246] width 362 height 91
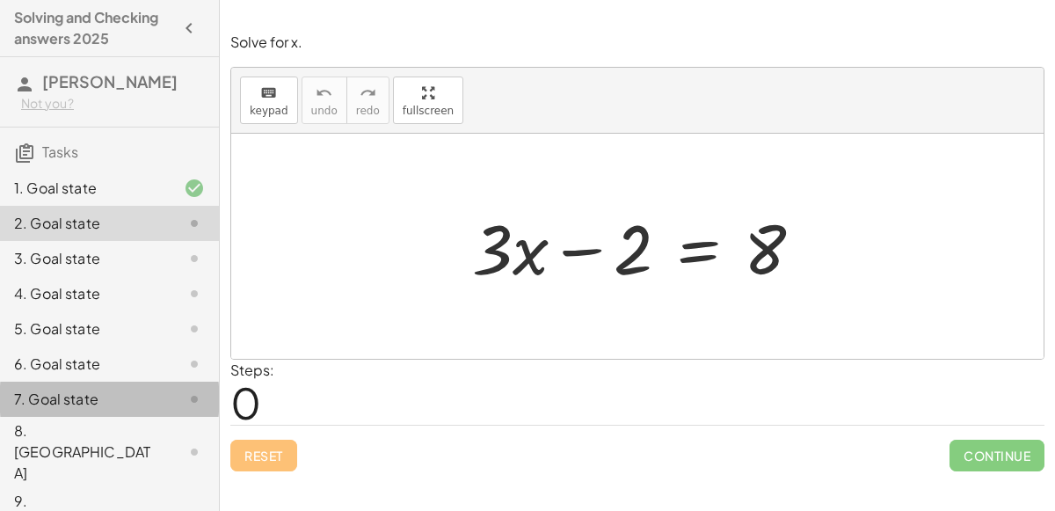
click at [80, 389] on div "7. Goal state" at bounding box center [85, 399] width 142 height 21
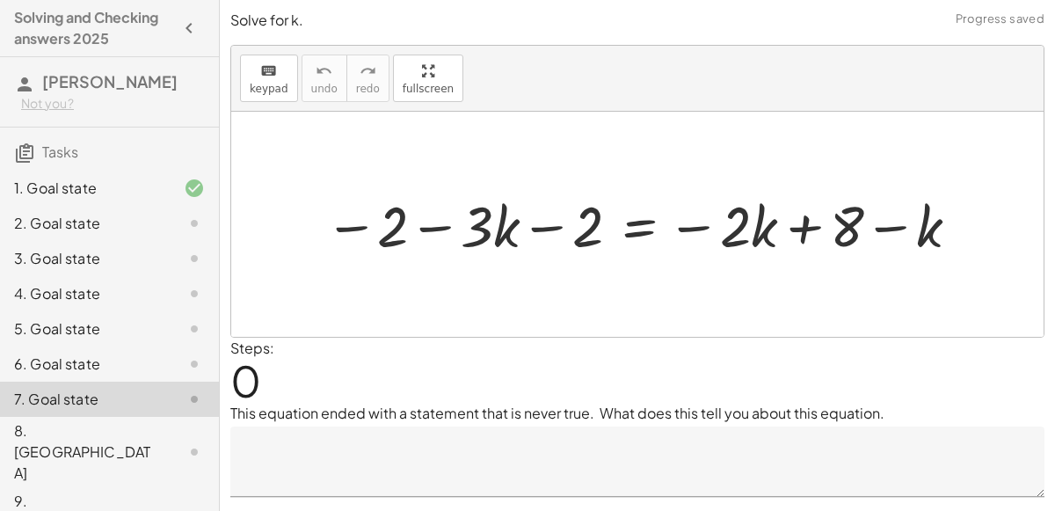
click at [79, 189] on div "1. Goal state" at bounding box center [85, 188] width 142 height 21
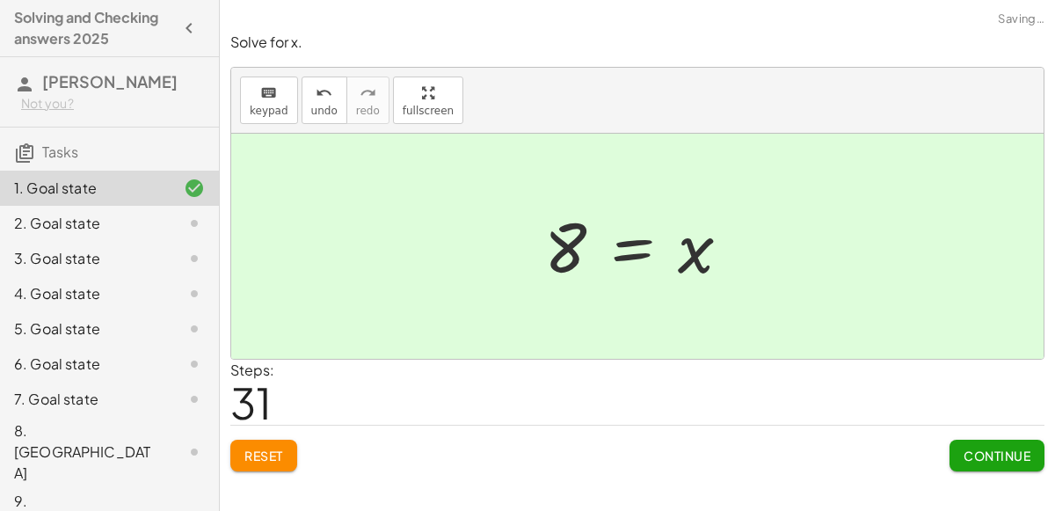
click at [77, 230] on div "2. Goal state" at bounding box center [85, 223] width 142 height 21
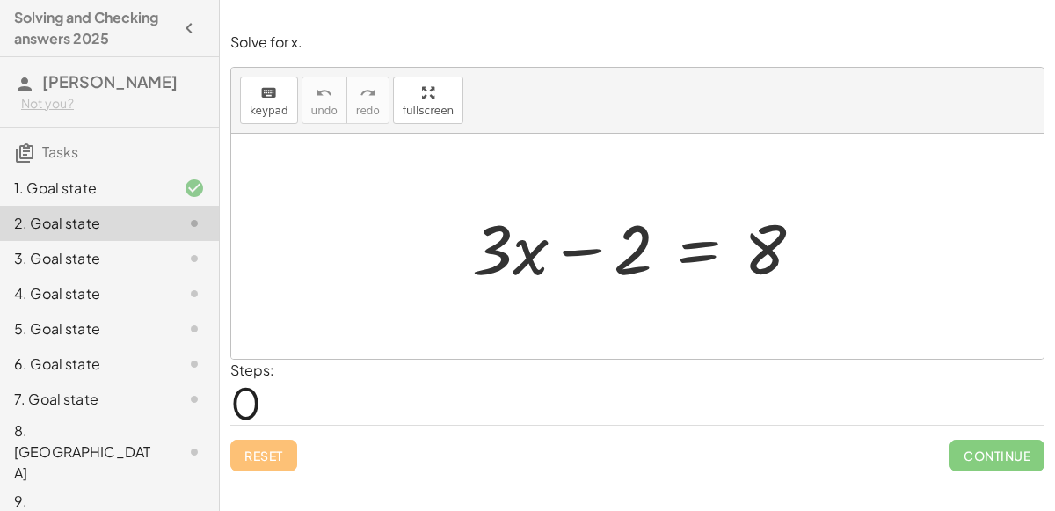
click at [751, 288] on div at bounding box center [644, 246] width 362 height 91
click at [698, 251] on div at bounding box center [644, 246] width 362 height 91
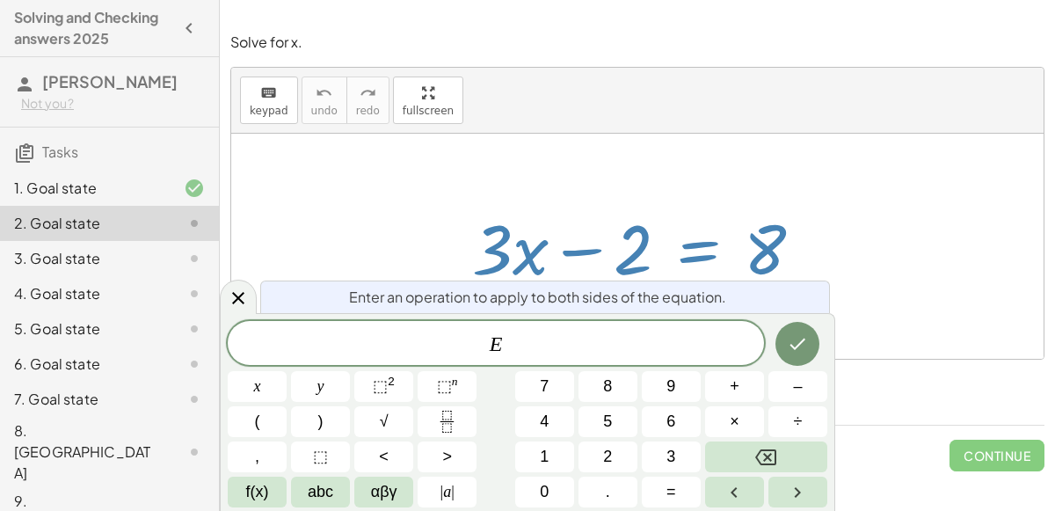
click at [698, 251] on div at bounding box center [644, 246] width 362 height 91
click at [894, 216] on div at bounding box center [637, 246] width 812 height 225
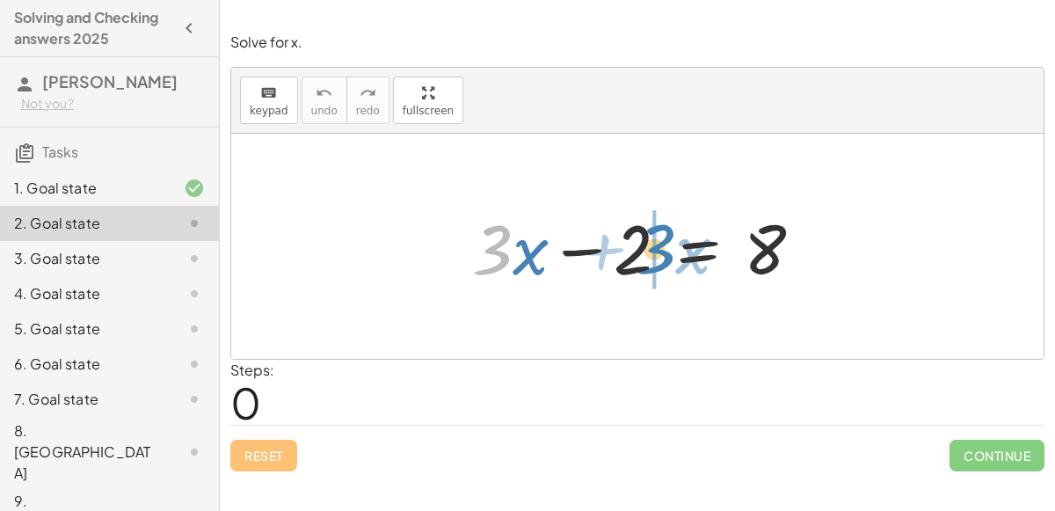
drag, startPoint x: 476, startPoint y: 246, endPoint x: 686, endPoint y: 248, distance: 209.2
click at [686, 248] on div at bounding box center [644, 246] width 362 height 91
drag, startPoint x: 476, startPoint y: 243, endPoint x: 648, endPoint y: 243, distance: 171.4
click at [648, 243] on div at bounding box center [644, 246] width 362 height 91
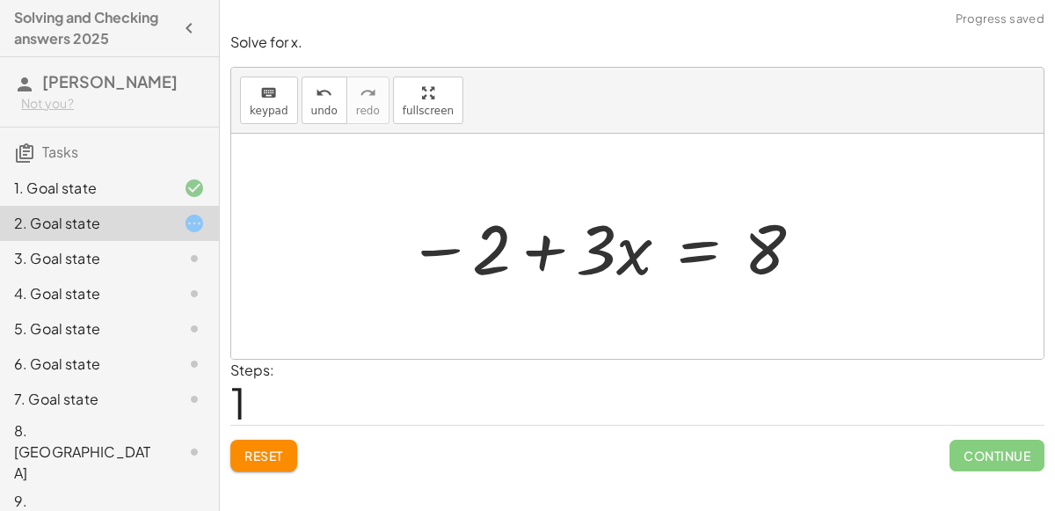
click at [610, 248] on div at bounding box center [605, 246] width 417 height 91
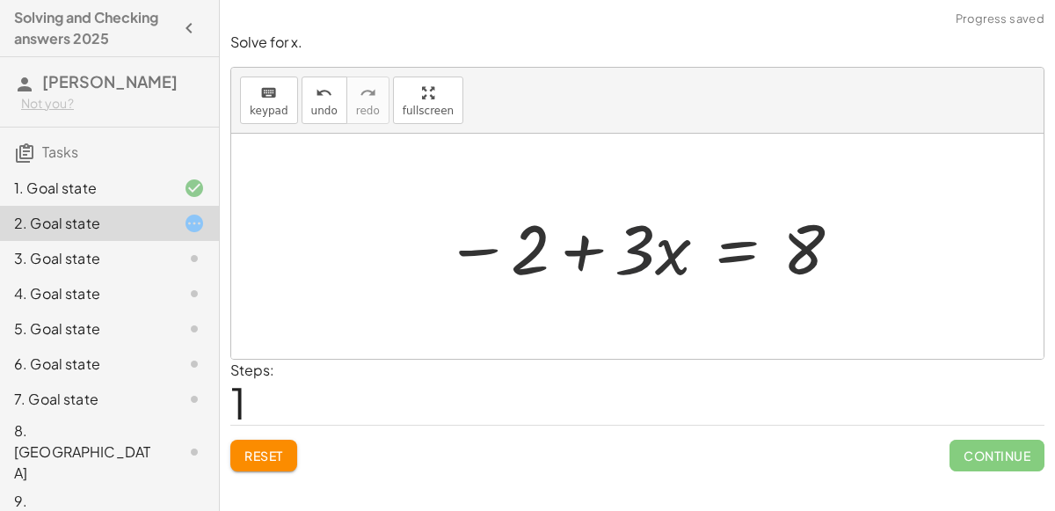
click at [582, 251] on div at bounding box center [644, 246] width 417 height 91
drag, startPoint x: 480, startPoint y: 252, endPoint x: 592, endPoint y: 244, distance: 111.9
click at [592, 244] on div at bounding box center [644, 246] width 417 height 91
click at [612, 202] on div at bounding box center [644, 246] width 417 height 91
click at [751, 254] on div at bounding box center [644, 246] width 417 height 91
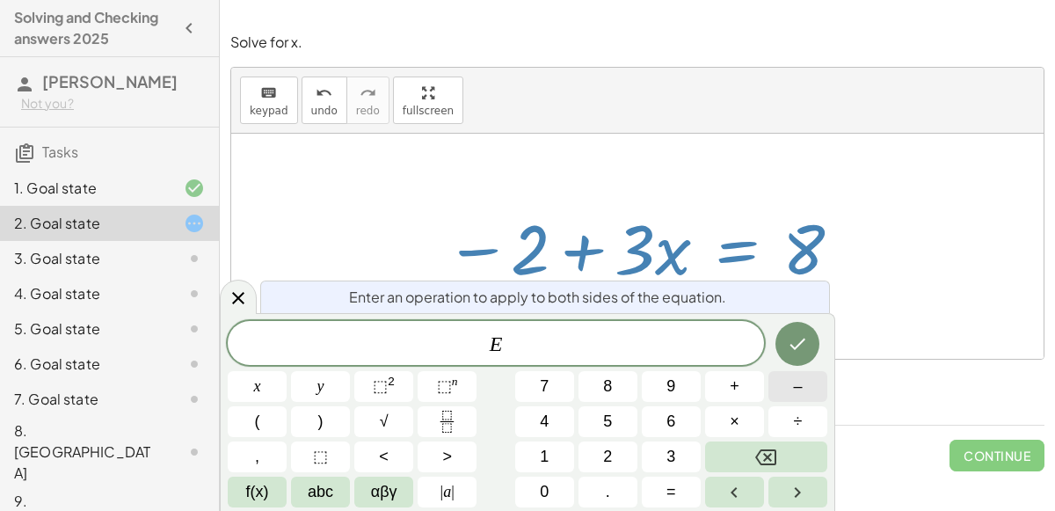
click at [801, 379] on span "–" at bounding box center [797, 386] width 9 height 24
click at [613, 383] on button "8" at bounding box center [607, 386] width 59 height 31
click at [818, 346] on button "Done" at bounding box center [797, 344] width 44 height 44
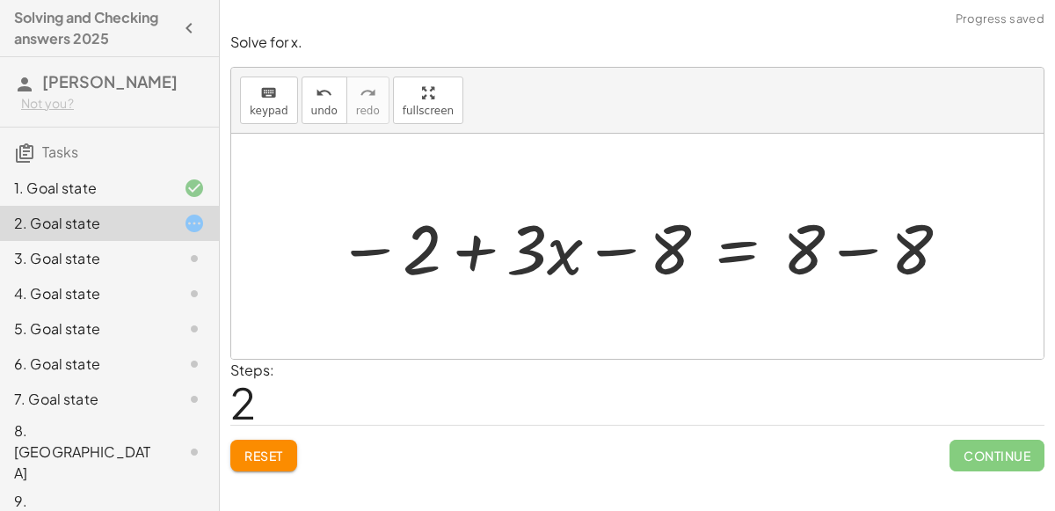
click at [864, 257] on div at bounding box center [644, 246] width 632 height 91
click at [614, 239] on div at bounding box center [586, 246] width 517 height 91
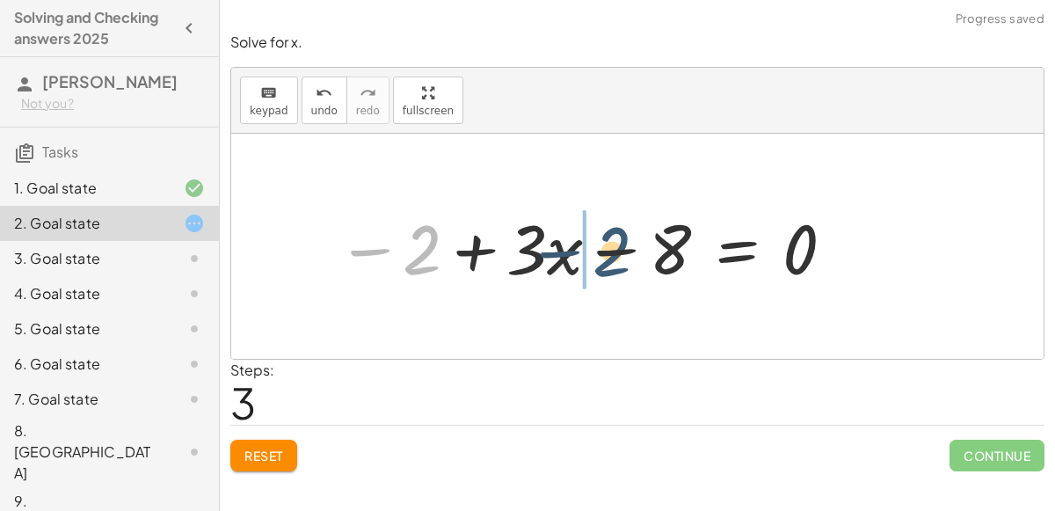
drag, startPoint x: 432, startPoint y: 239, endPoint x: 643, endPoint y: 241, distance: 211.0
click at [643, 241] on div at bounding box center [586, 246] width 517 height 91
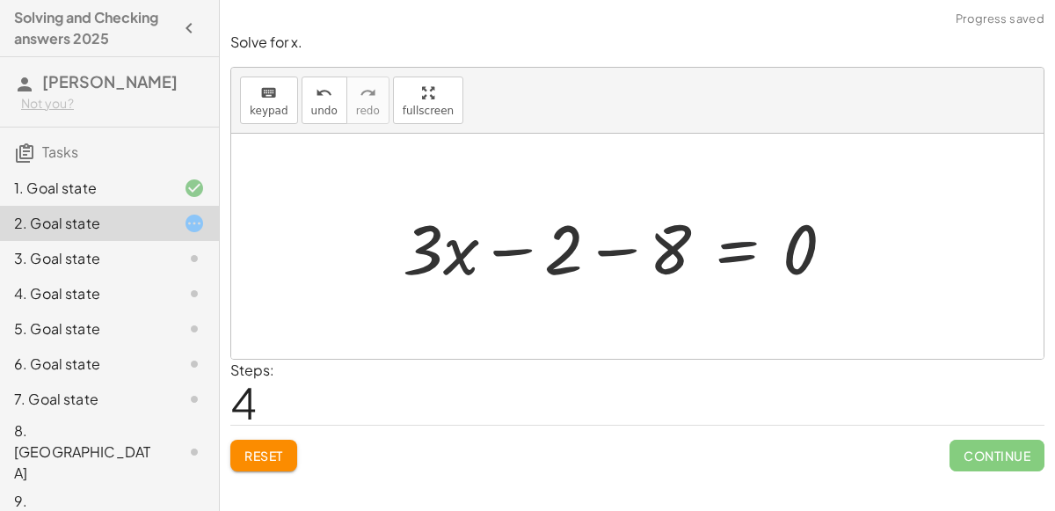
click at [697, 248] on div at bounding box center [625, 246] width 463 height 91
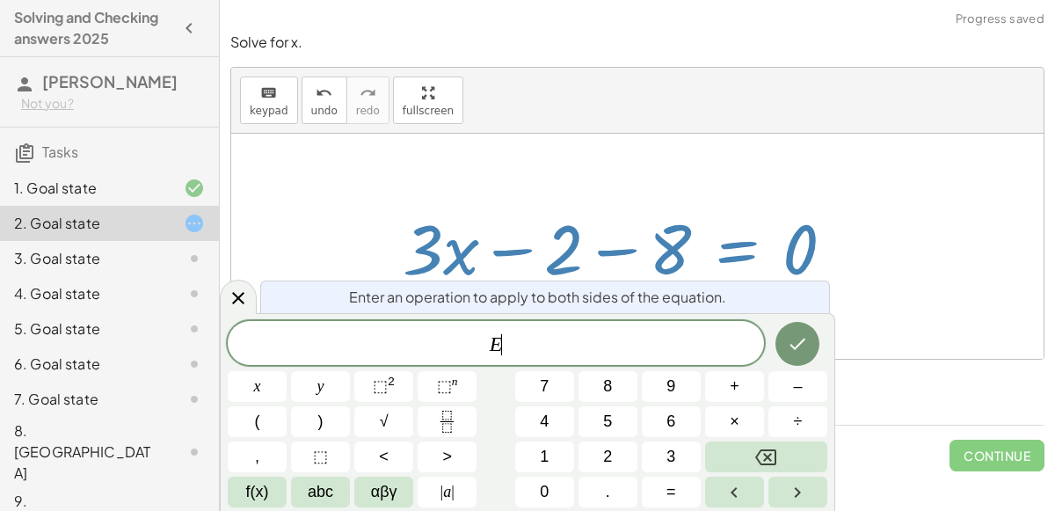
click at [621, 245] on div at bounding box center [625, 246] width 463 height 91
click at [686, 269] on div at bounding box center [625, 246] width 463 height 91
click at [212, 346] on div "4. Goal state" at bounding box center [109, 363] width 219 height 35
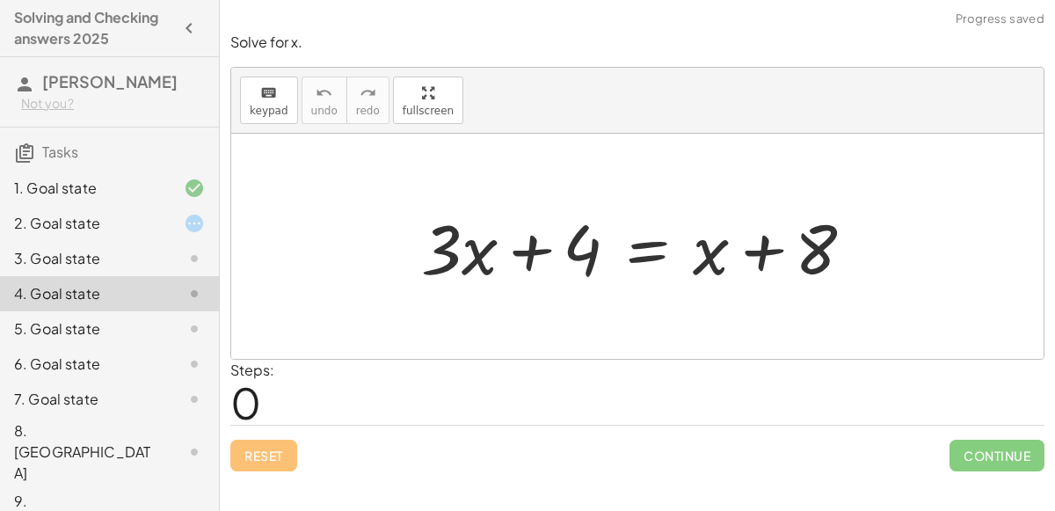
click at [135, 187] on div "1. Goal state" at bounding box center [85, 188] width 142 height 21
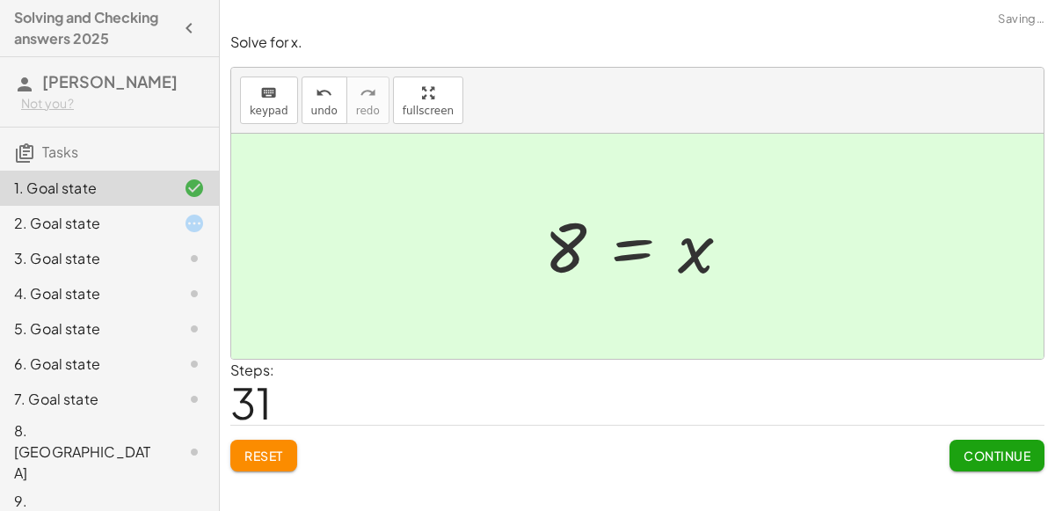
click at [141, 203] on div "1. Goal state" at bounding box center [109, 188] width 219 height 35
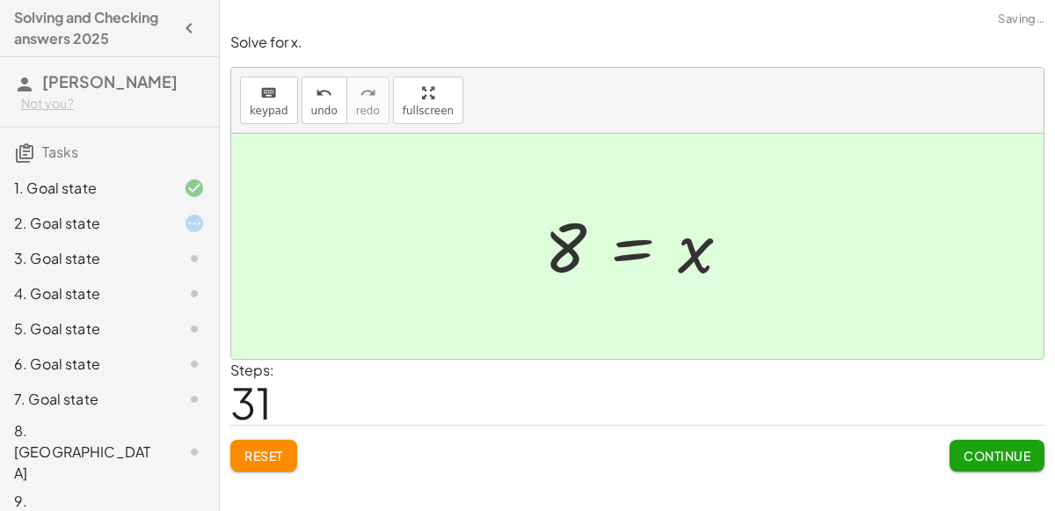
click at [148, 221] on div "2. Goal state" at bounding box center [85, 223] width 142 height 21
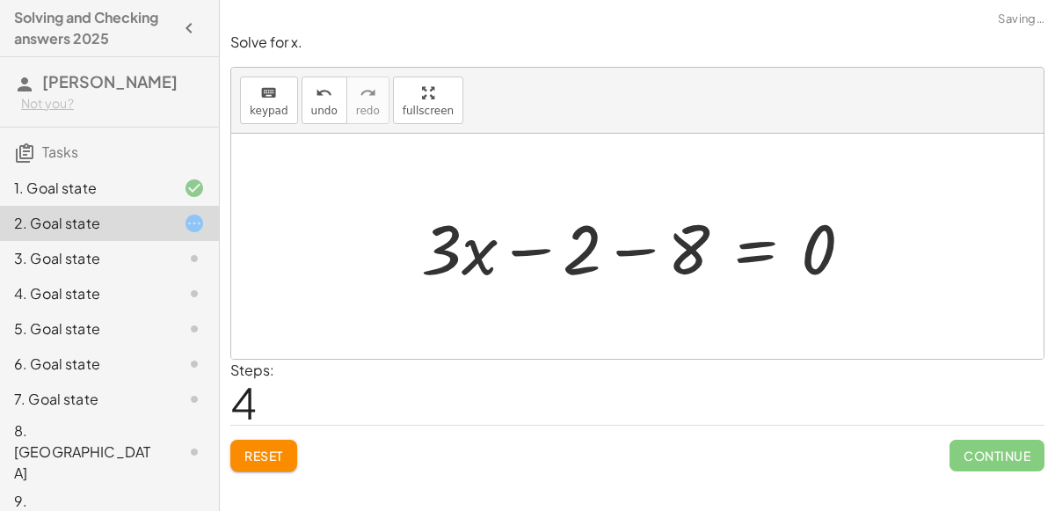
click at [638, 251] on div at bounding box center [643, 246] width 463 height 91
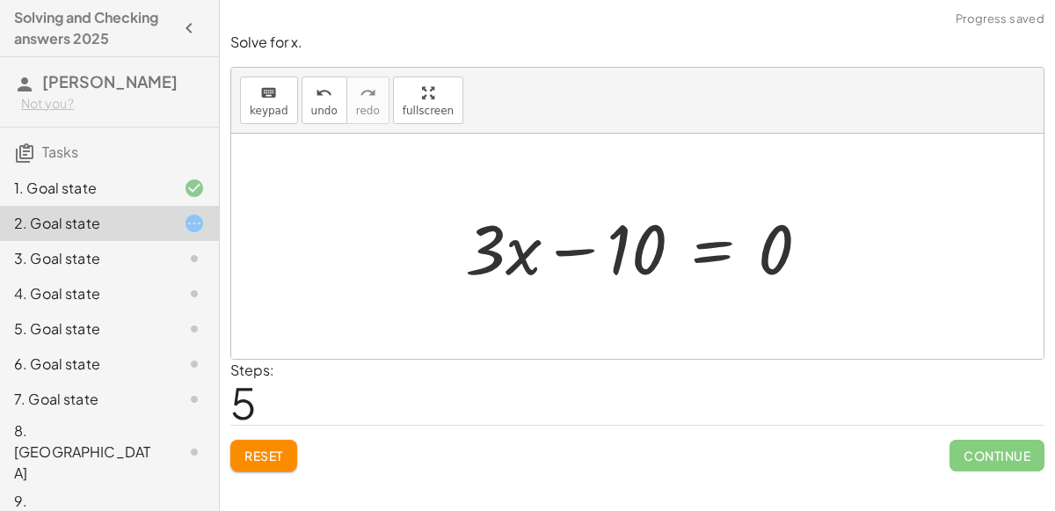
click at [563, 254] on div at bounding box center [644, 246] width 376 height 91
drag, startPoint x: 523, startPoint y: 251, endPoint x: 660, endPoint y: 237, distance: 137.9
click at [660, 237] on div at bounding box center [644, 246] width 376 height 91
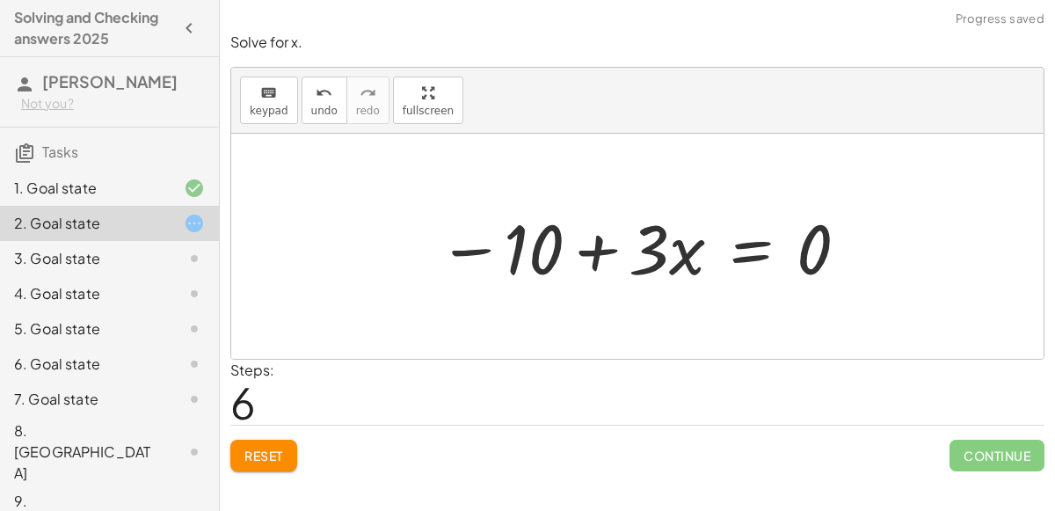
click at [447, 248] on div at bounding box center [644, 246] width 430 height 91
click at [493, 245] on div at bounding box center [644, 246] width 430 height 91
click at [734, 253] on div at bounding box center [644, 246] width 430 height 91
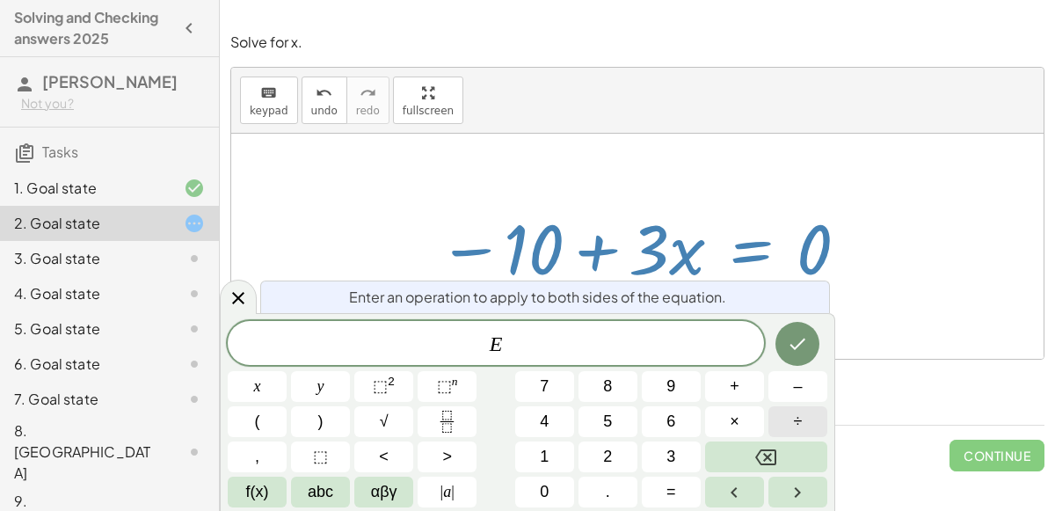
click at [788, 421] on button "÷" at bounding box center [797, 421] width 59 height 31
click at [808, 343] on icon "Done" at bounding box center [797, 343] width 21 height 21
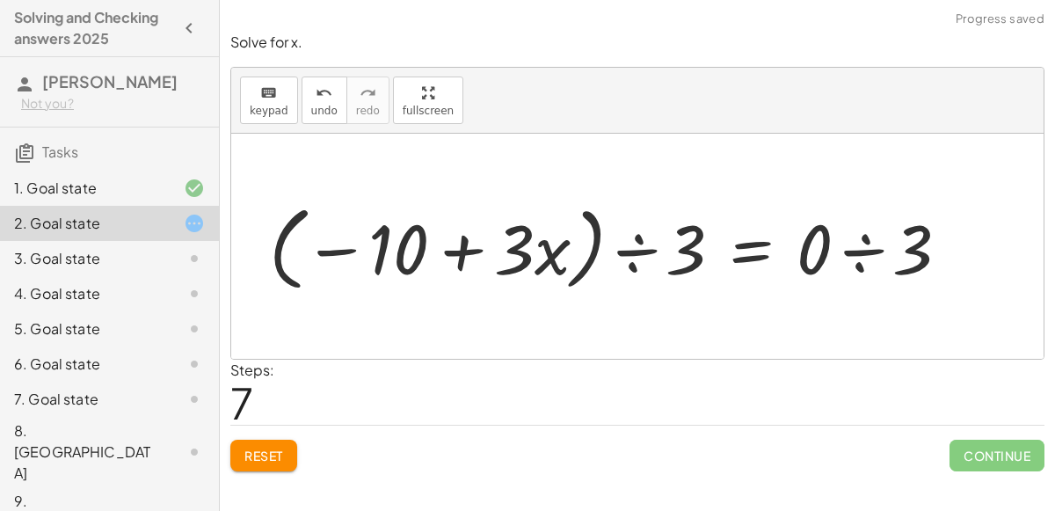
click at [870, 258] on div at bounding box center [615, 246] width 711 height 101
drag, startPoint x: 507, startPoint y: 254, endPoint x: 660, endPoint y: 260, distance: 153.1
click at [660, 260] on div at bounding box center [566, 246] width 612 height 101
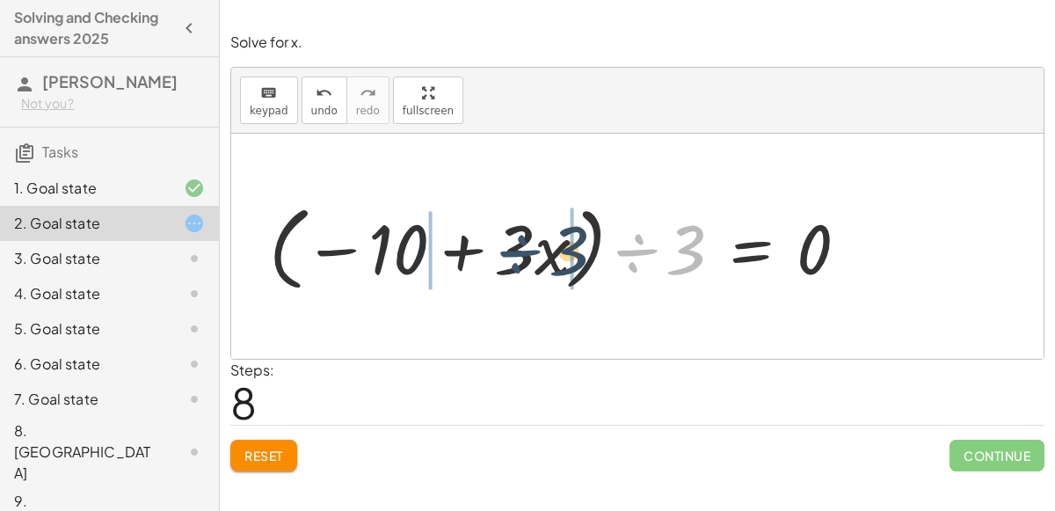
drag, startPoint x: 649, startPoint y: 256, endPoint x: 527, endPoint y: 257, distance: 121.3
click at [527, 257] on div at bounding box center [566, 246] width 612 height 101
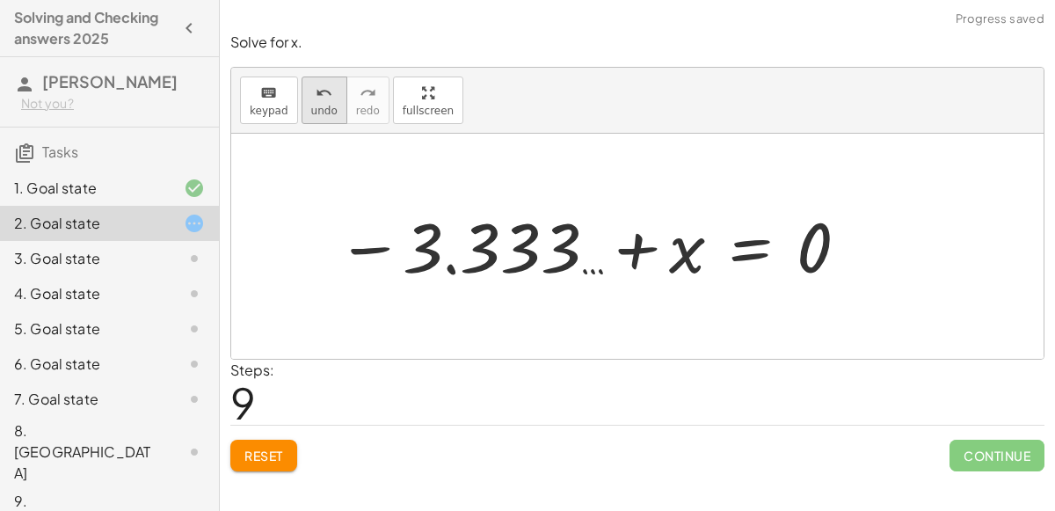
click at [313, 106] on span "undo" at bounding box center [324, 111] width 26 height 12
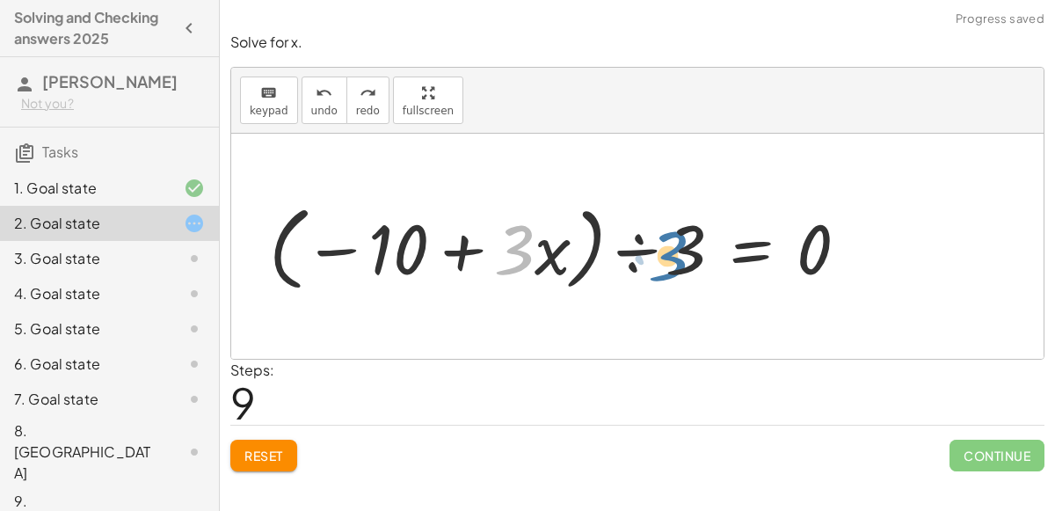
drag, startPoint x: 526, startPoint y: 252, endPoint x: 693, endPoint y: 259, distance: 167.2
click at [693, 259] on div at bounding box center [566, 246] width 612 height 101
drag, startPoint x: 557, startPoint y: 252, endPoint x: 706, endPoint y: 236, distance: 149.4
click at [706, 236] on div at bounding box center [566, 246] width 612 height 101
click at [466, 249] on div at bounding box center [566, 246] width 612 height 101
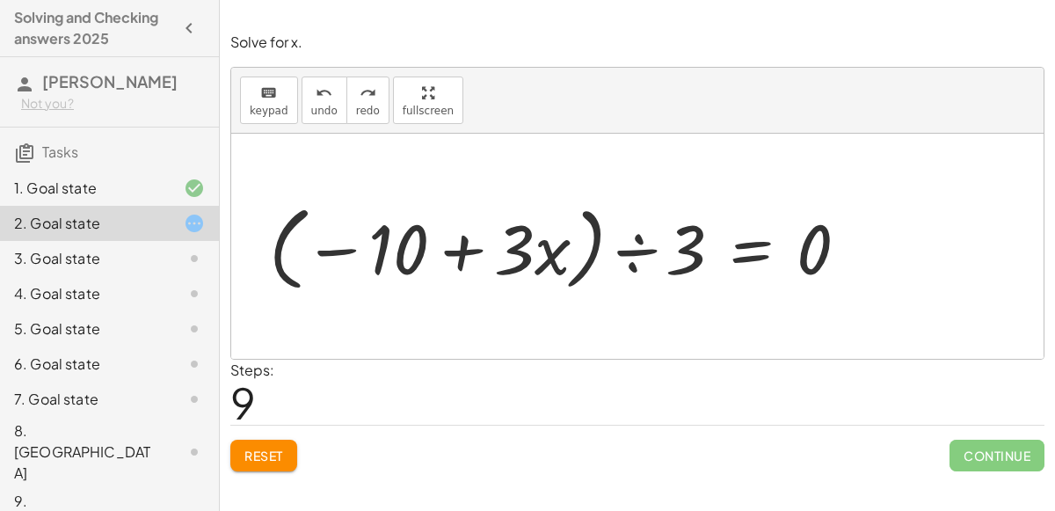
click at [287, 259] on div at bounding box center [566, 246] width 612 height 101
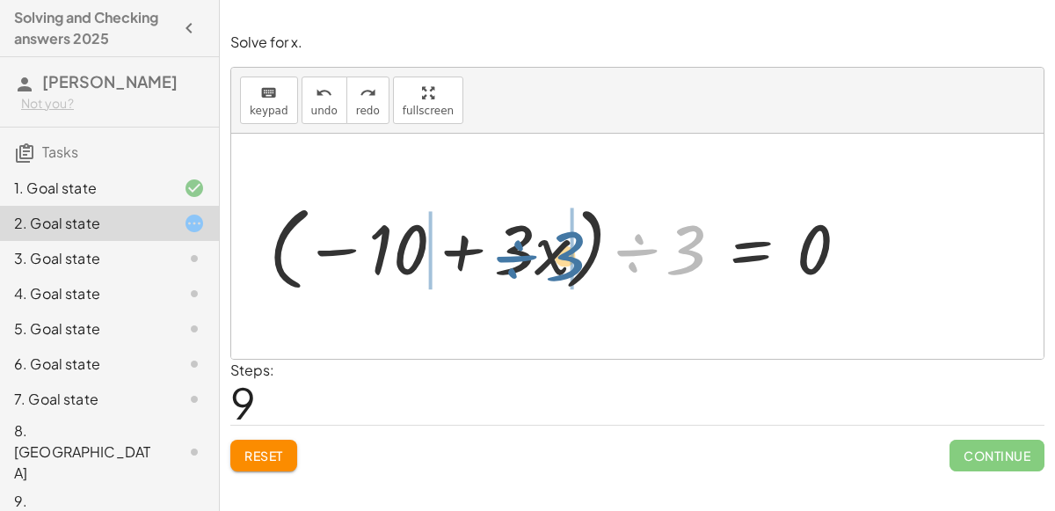
drag, startPoint x: 634, startPoint y: 244, endPoint x: 506, endPoint y: 246, distance: 127.5
click at [506, 246] on div at bounding box center [566, 246] width 612 height 101
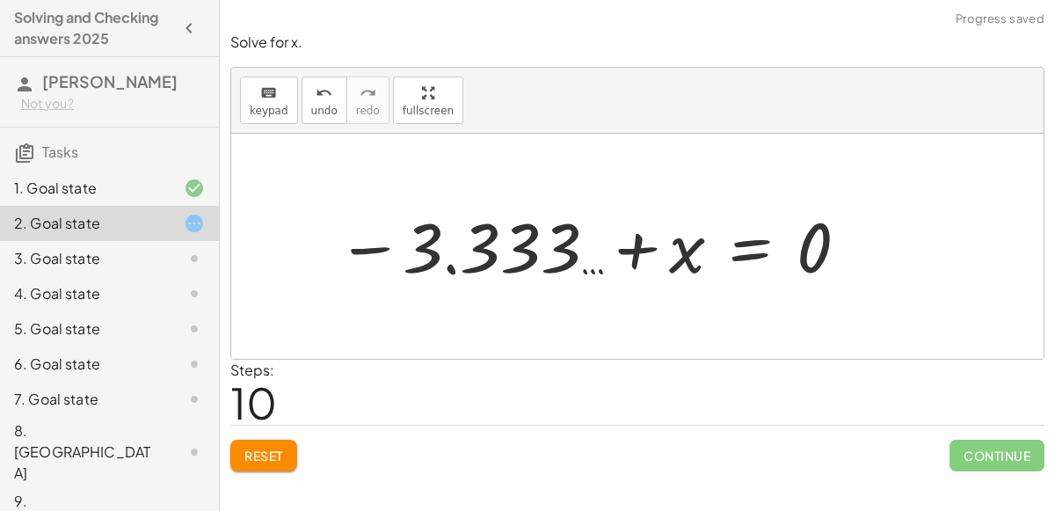
click at [378, 258] on div at bounding box center [593, 246] width 531 height 87
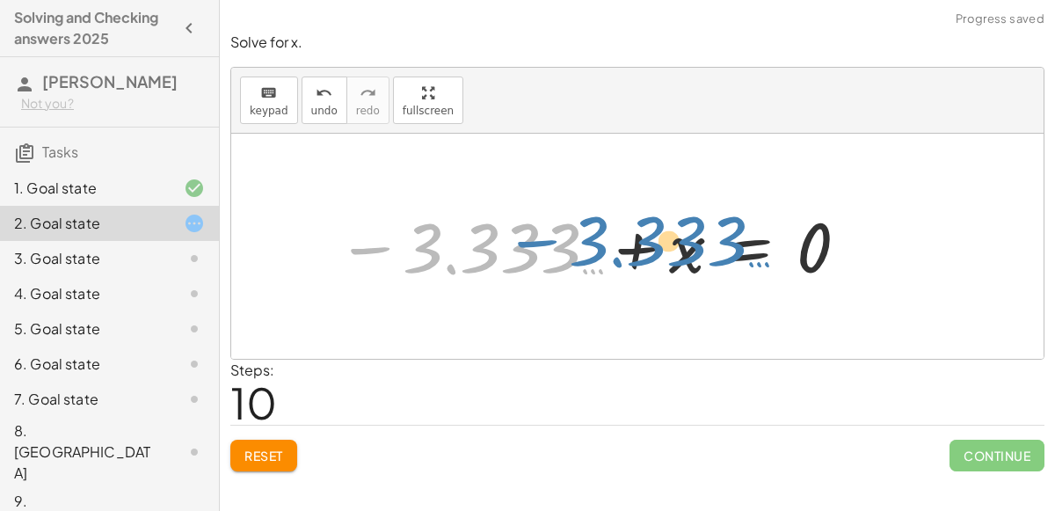
drag, startPoint x: 498, startPoint y: 258, endPoint x: 433, endPoint y: 229, distance: 71.7
click at [433, 229] on div at bounding box center [593, 246] width 531 height 87
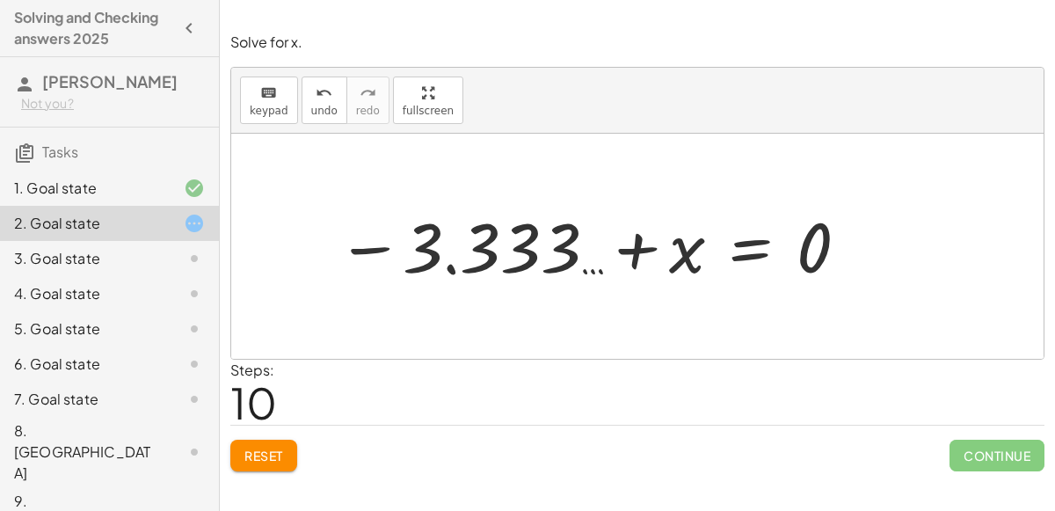
click at [634, 245] on div at bounding box center [593, 246] width 531 height 87
drag, startPoint x: 685, startPoint y: 258, endPoint x: 473, endPoint y: 275, distance: 212.6
click at [473, 275] on div at bounding box center [593, 246] width 531 height 87
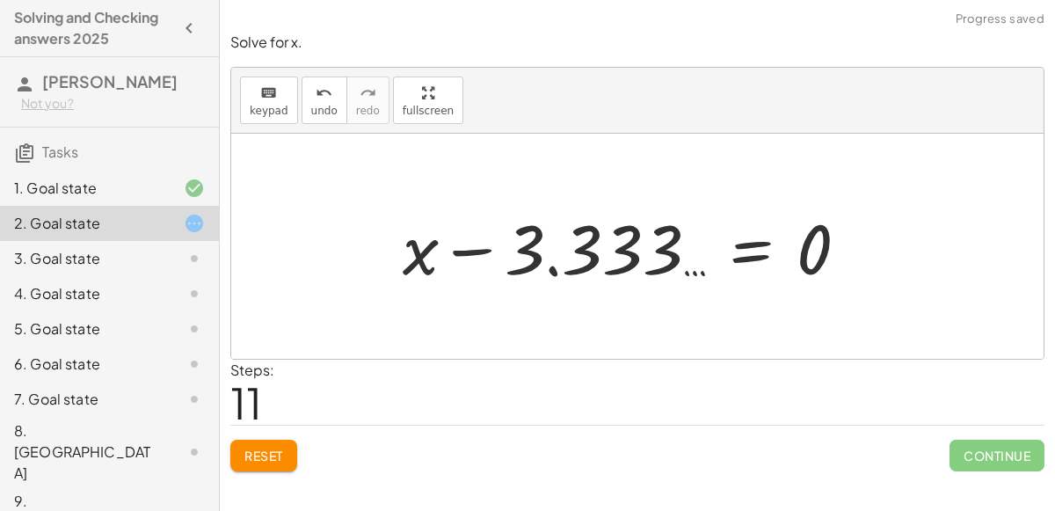
click at [545, 241] on div at bounding box center [632, 246] width 477 height 91
click at [479, 245] on div at bounding box center [632, 246] width 477 height 91
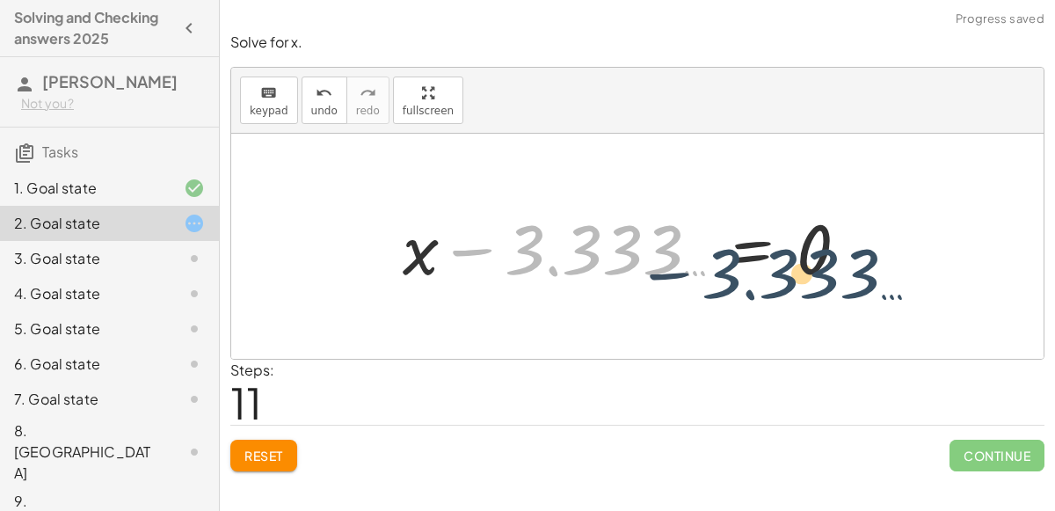
drag, startPoint x: 561, startPoint y: 232, endPoint x: 837, endPoint y: 235, distance: 276.0
click at [837, 235] on div at bounding box center [632, 246] width 477 height 91
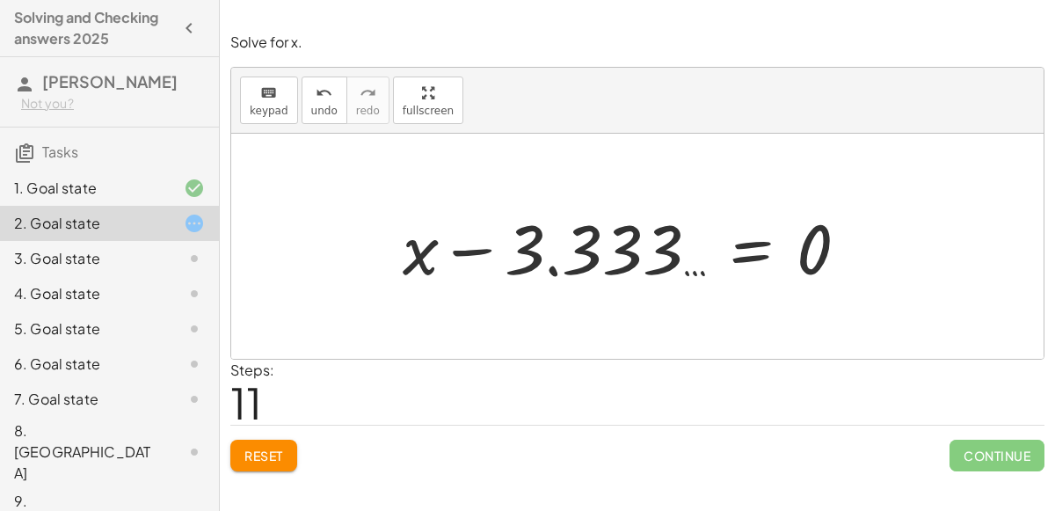
click at [728, 239] on div at bounding box center [632, 246] width 477 height 91
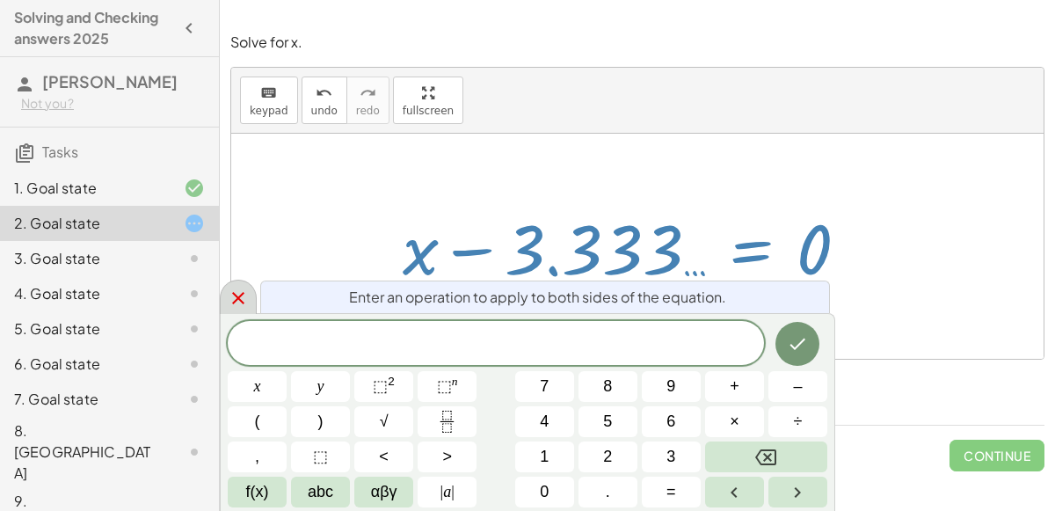
click at [251, 306] on div at bounding box center [238, 297] width 37 height 34
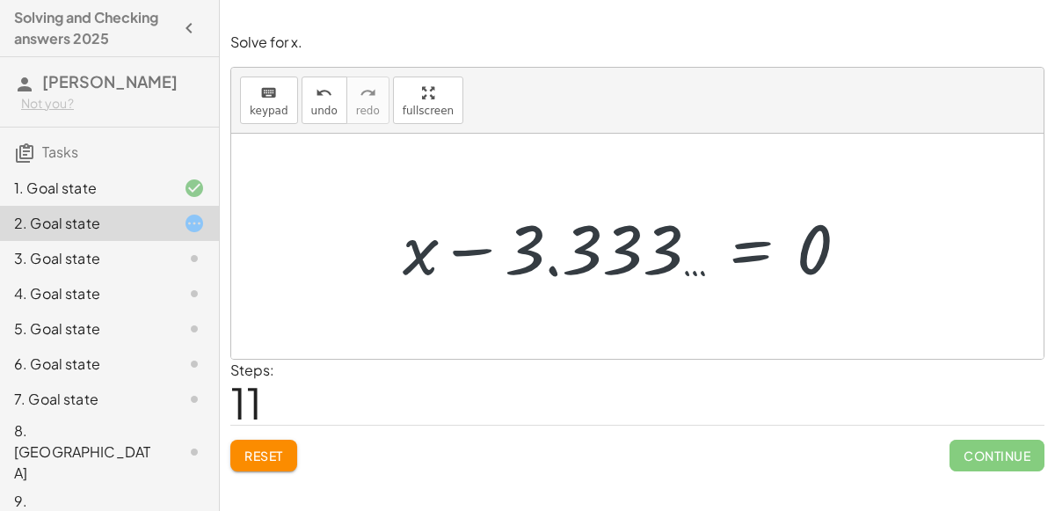
click at [518, 280] on div at bounding box center [632, 246] width 477 height 91
click at [329, 112] on button "undo undo" at bounding box center [325, 99] width 46 height 47
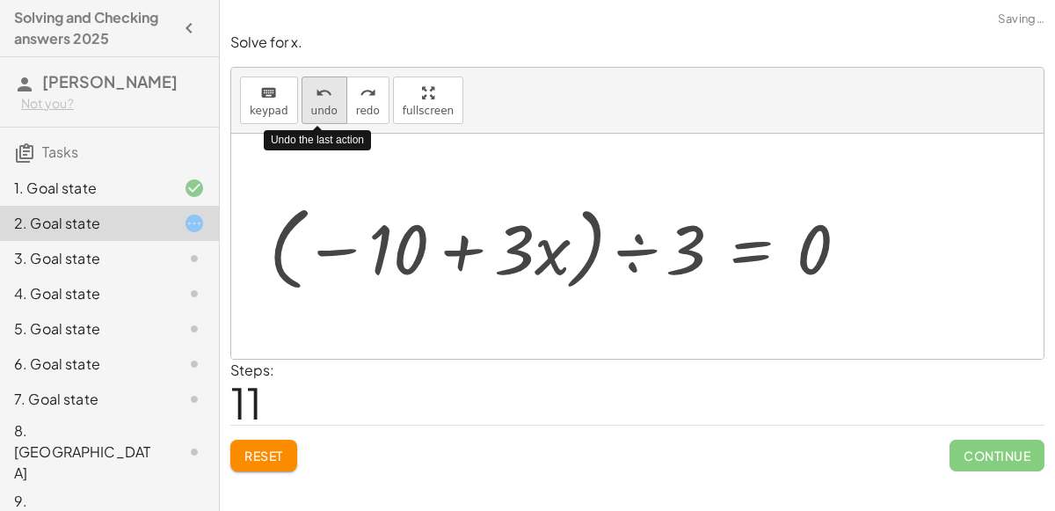
click at [329, 112] on button "undo undo" at bounding box center [325, 99] width 46 height 47
click at [328, 111] on span "undo" at bounding box center [324, 111] width 26 height 12
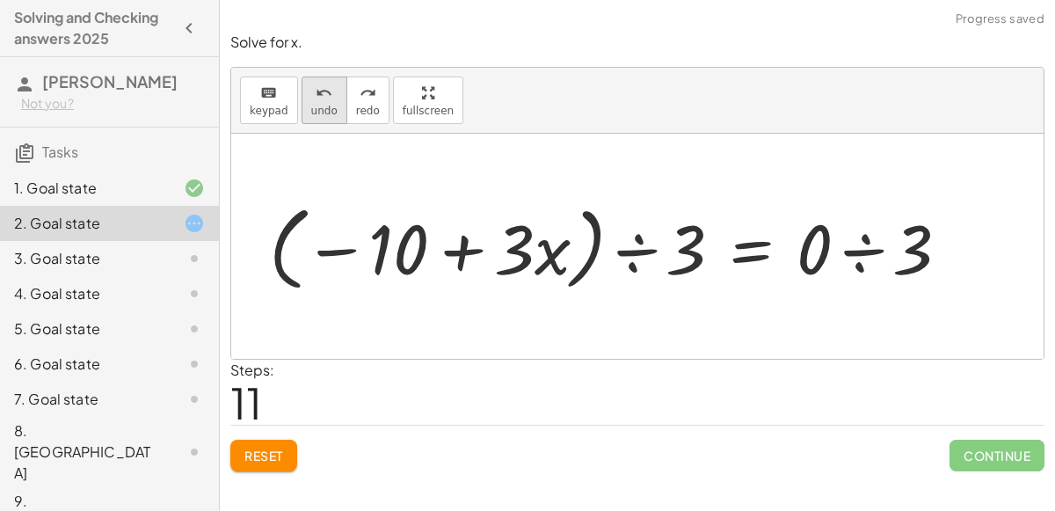
click at [319, 113] on span "undo" at bounding box center [324, 111] width 26 height 12
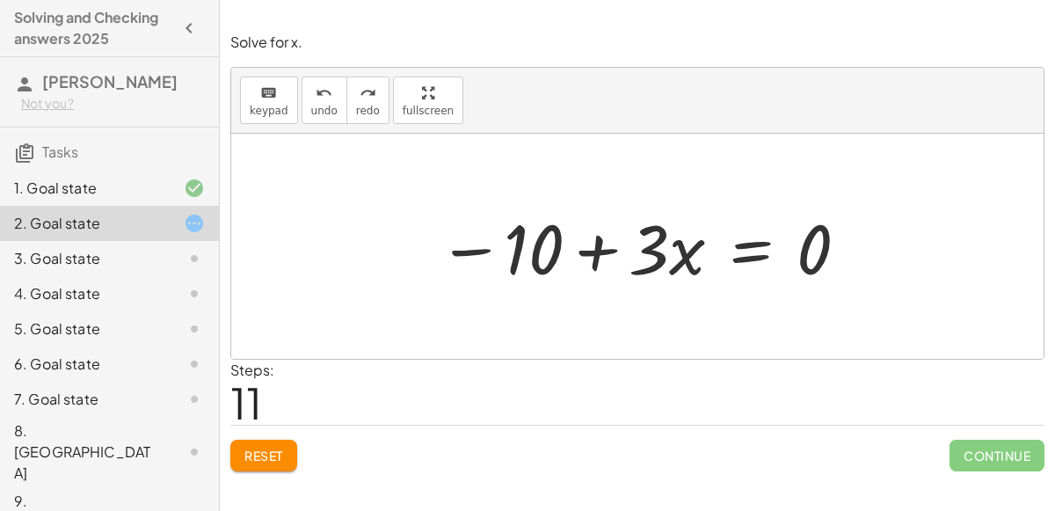
click at [792, 258] on div at bounding box center [644, 246] width 430 height 91
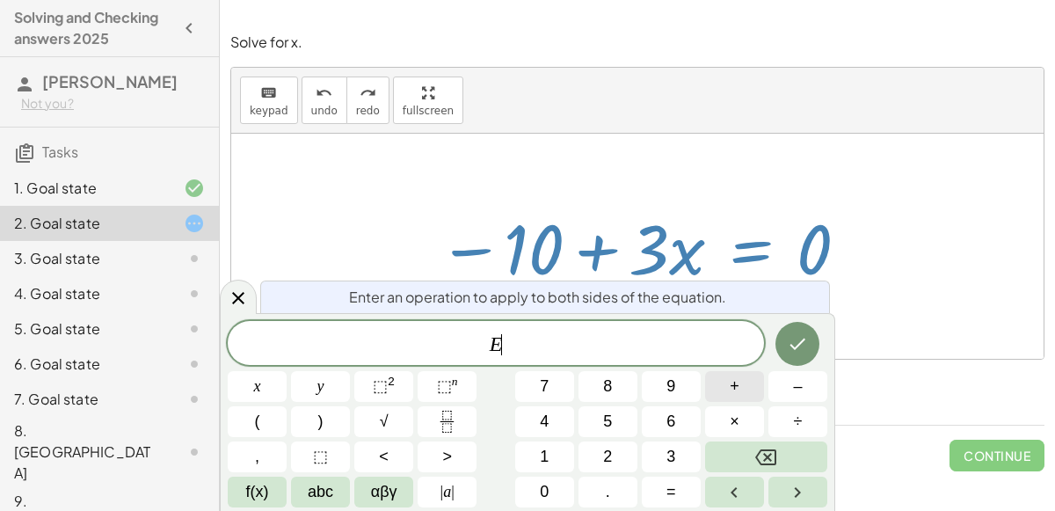
click at [752, 388] on button "+" at bounding box center [734, 386] width 59 height 31
click at [791, 395] on button "–" at bounding box center [797, 386] width 59 height 31
click at [671, 457] on span "3" at bounding box center [670, 457] width 9 height 24
click at [260, 377] on span "x" at bounding box center [257, 386] width 7 height 24
click at [795, 338] on icon "Done" at bounding box center [797, 343] width 21 height 21
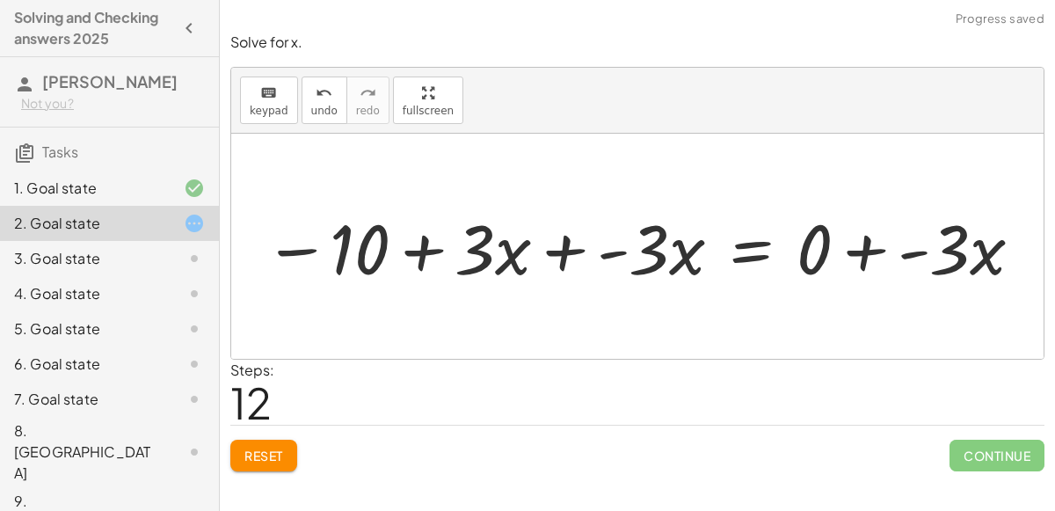
click at [869, 248] on div at bounding box center [644, 246] width 779 height 91
click at [863, 249] on div at bounding box center [628, 246] width 746 height 91
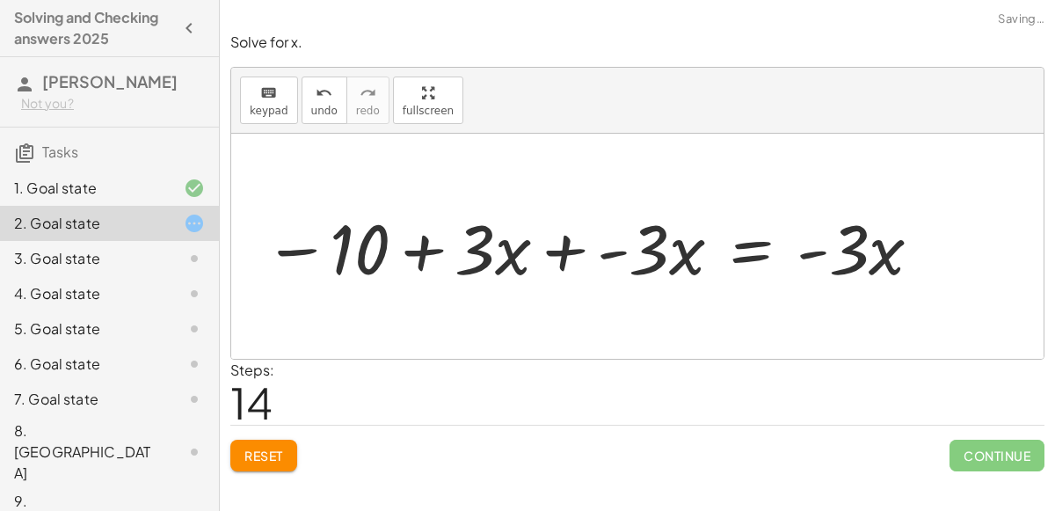
click at [566, 251] on div at bounding box center [594, 246] width 678 height 91
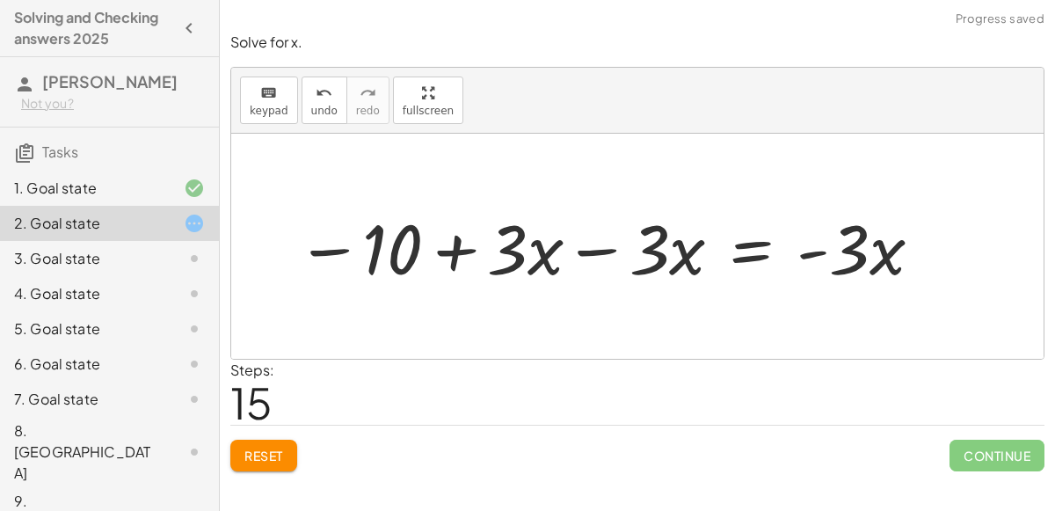
click at [594, 254] on div at bounding box center [609, 246] width 645 height 91
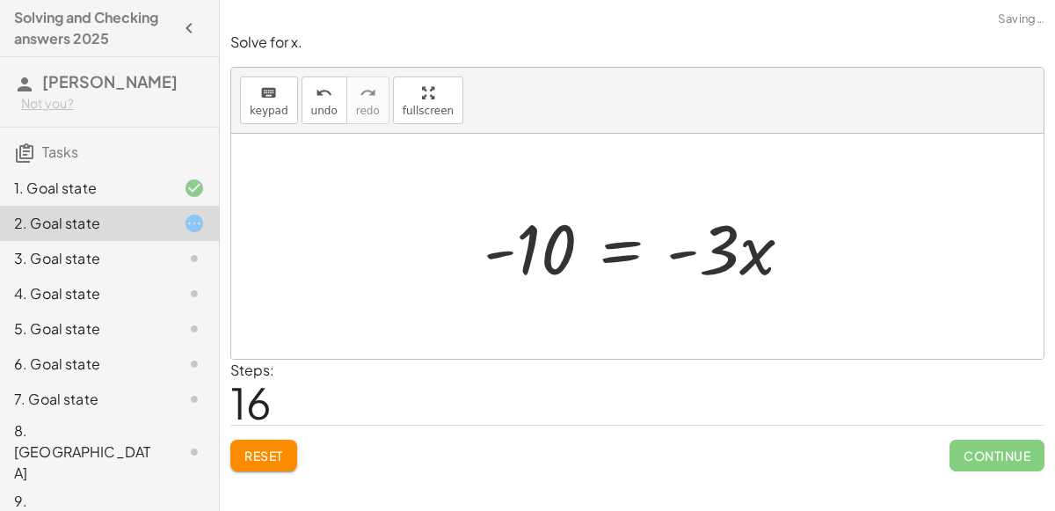
click at [549, 248] on div at bounding box center [645, 246] width 340 height 91
click at [663, 243] on div at bounding box center [645, 246] width 340 height 91
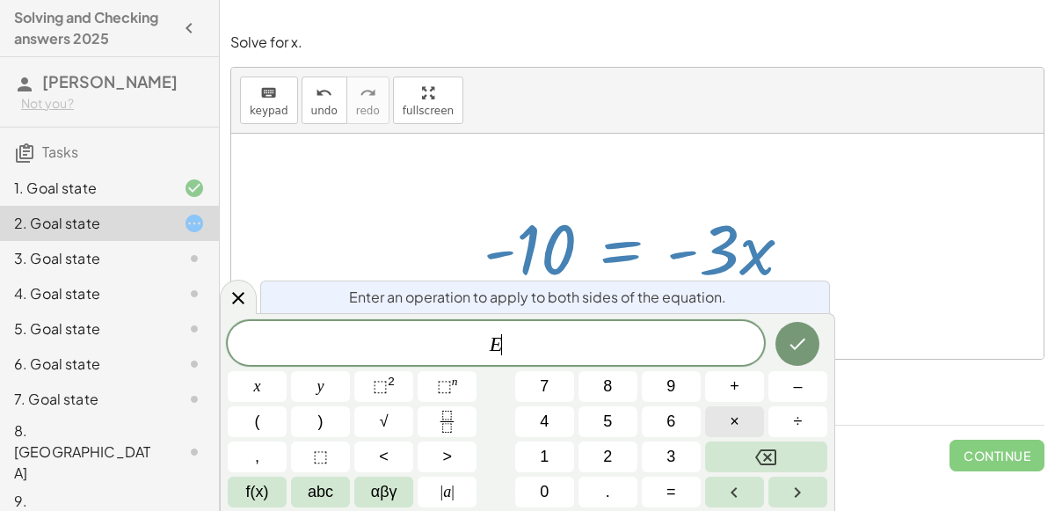
click at [723, 425] on button "×" at bounding box center [734, 421] width 59 height 31
click at [806, 332] on button "Done" at bounding box center [797, 344] width 44 height 44
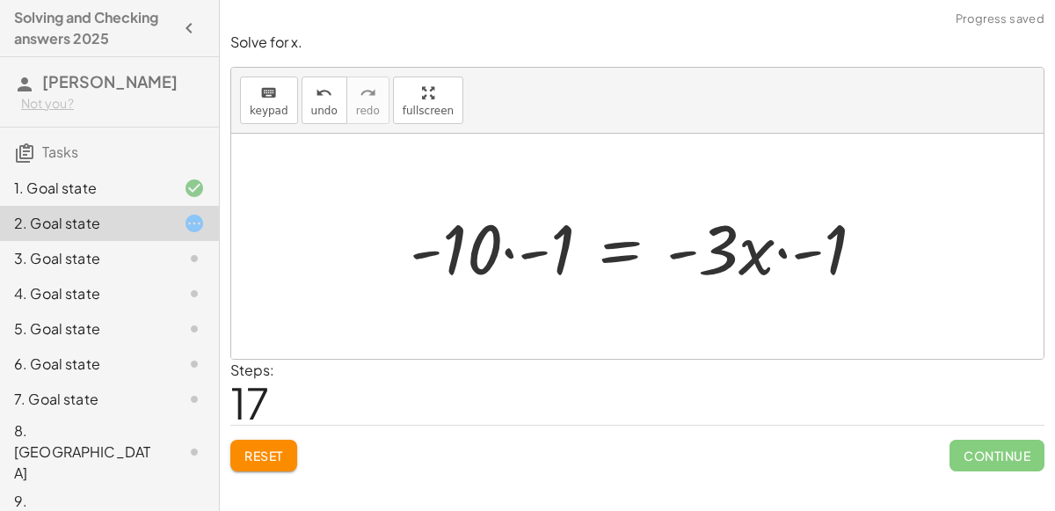
click at [785, 250] on div at bounding box center [644, 246] width 487 height 91
click at [504, 251] on div at bounding box center [632, 246] width 462 height 91
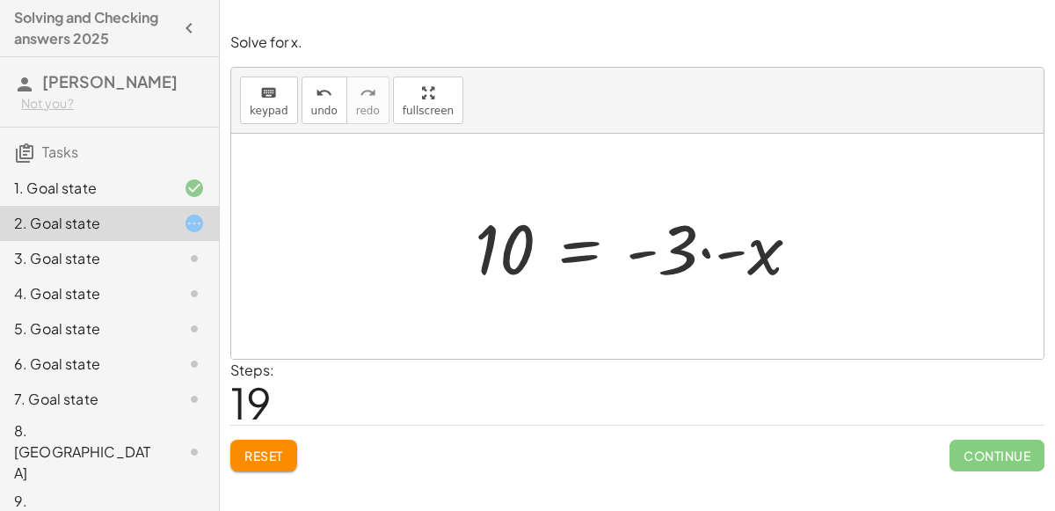
click at [510, 251] on div at bounding box center [644, 246] width 357 height 91
click at [573, 257] on div at bounding box center [644, 246] width 357 height 91
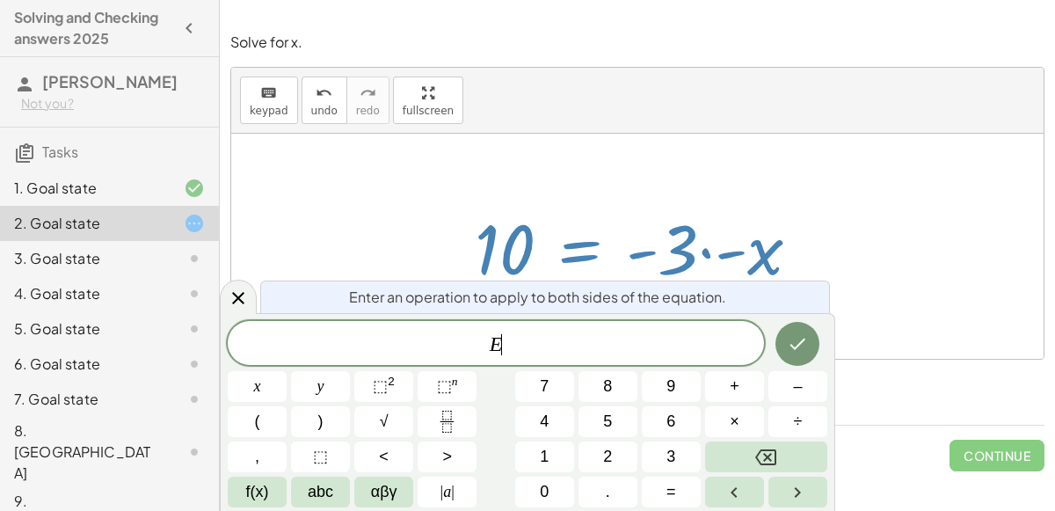
click at [679, 262] on div at bounding box center [644, 246] width 357 height 91
click at [709, 244] on div at bounding box center [644, 246] width 357 height 91
click at [791, 324] on button "Done" at bounding box center [797, 344] width 44 height 44
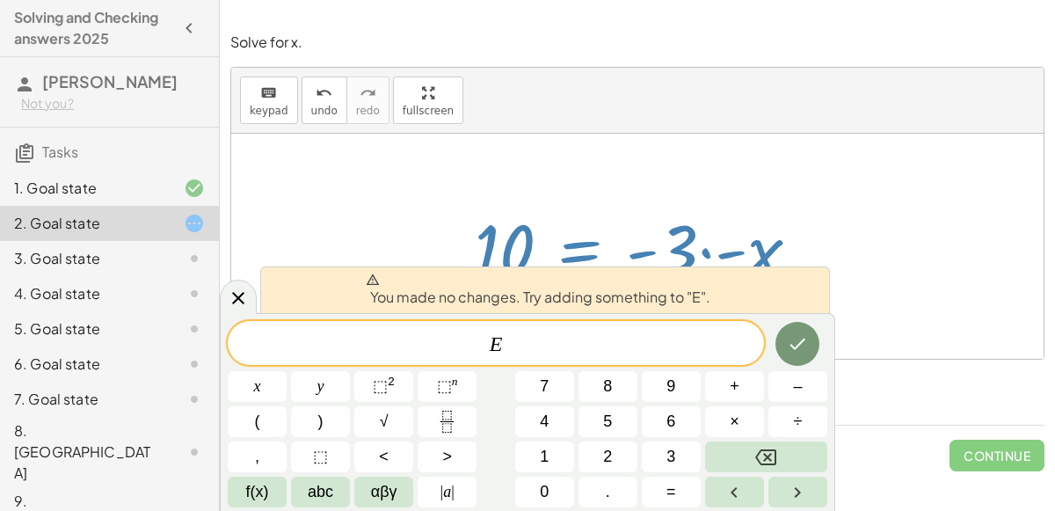
click at [852, 116] on div "keyboard keypad undo [PERSON_NAME] redo fullscreen" at bounding box center [637, 101] width 812 height 66
click at [847, 441] on div "Reset Continue" at bounding box center [637, 448] width 814 height 47
click at [234, 301] on icon at bounding box center [238, 298] width 12 height 12
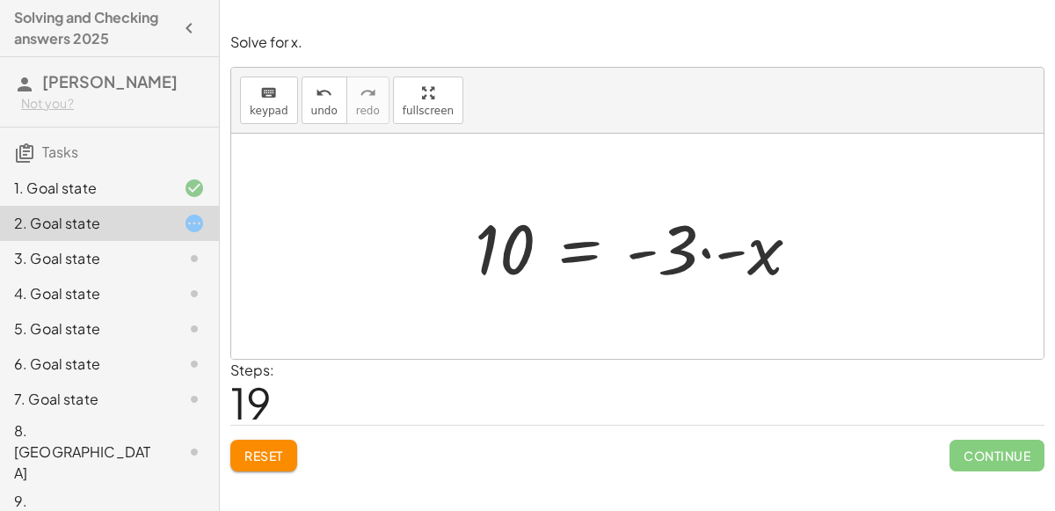
click at [701, 257] on div at bounding box center [644, 246] width 357 height 91
click at [704, 252] on div at bounding box center [644, 246] width 357 height 91
drag, startPoint x: 773, startPoint y: 250, endPoint x: 702, endPoint y: 246, distance: 70.4
click at [702, 246] on div at bounding box center [644, 246] width 357 height 91
drag, startPoint x: 664, startPoint y: 250, endPoint x: 787, endPoint y: 248, distance: 123.1
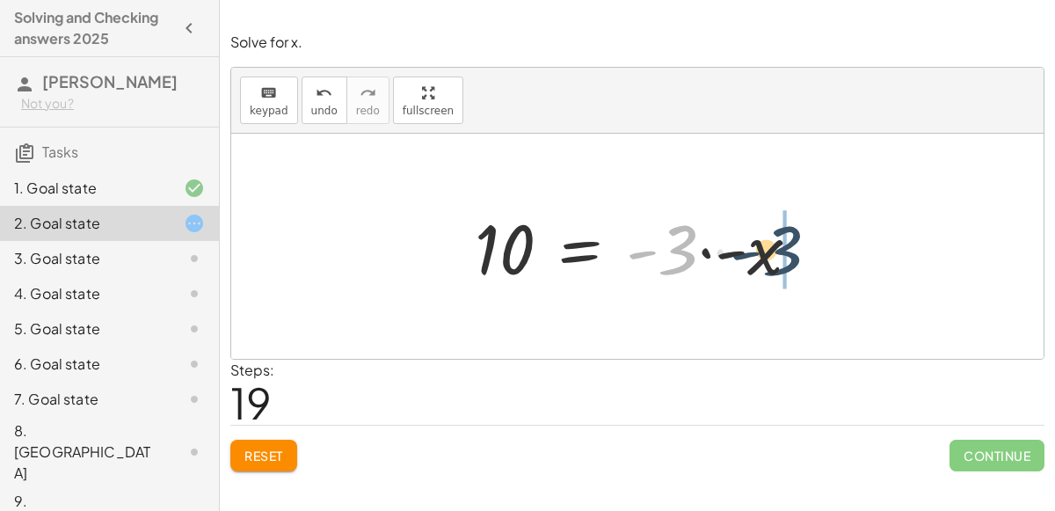
click at [787, 248] on div at bounding box center [644, 246] width 357 height 91
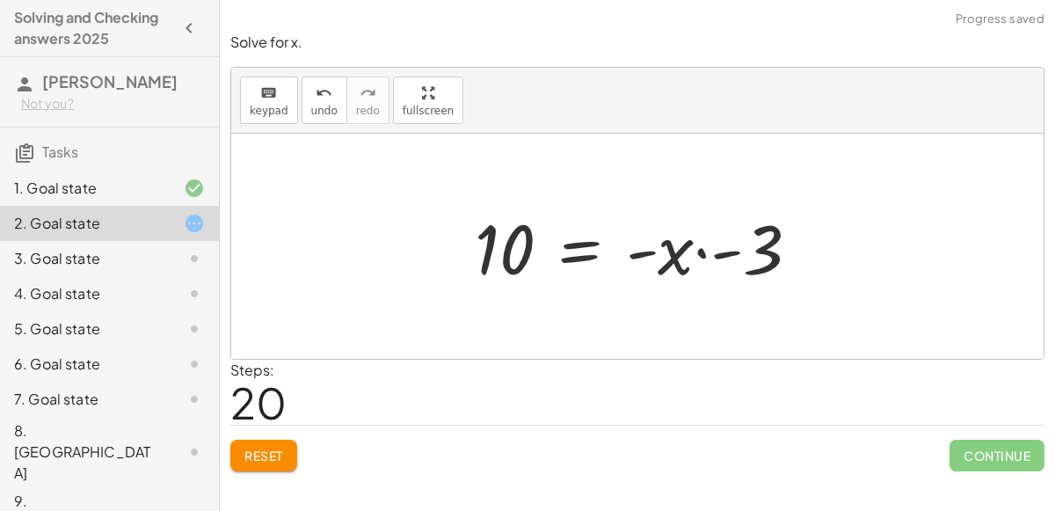
click at [704, 252] on div at bounding box center [644, 246] width 357 height 91
click at [673, 251] on div at bounding box center [644, 246] width 357 height 91
drag, startPoint x: 647, startPoint y: 254, endPoint x: 688, endPoint y: 259, distance: 41.7
click at [688, 259] on div at bounding box center [644, 246] width 357 height 91
click at [489, 233] on div at bounding box center [644, 246] width 357 height 91
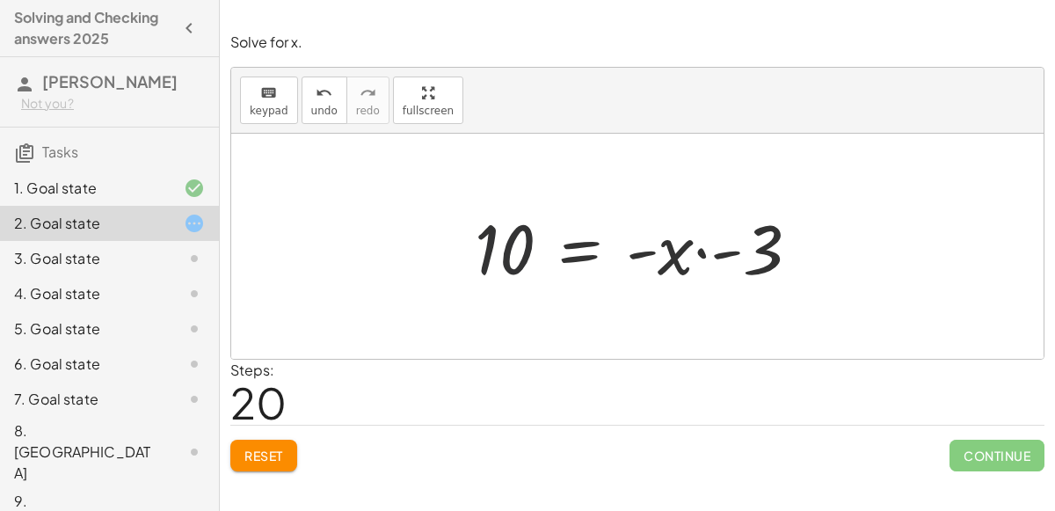
click at [606, 267] on div at bounding box center [644, 246] width 357 height 91
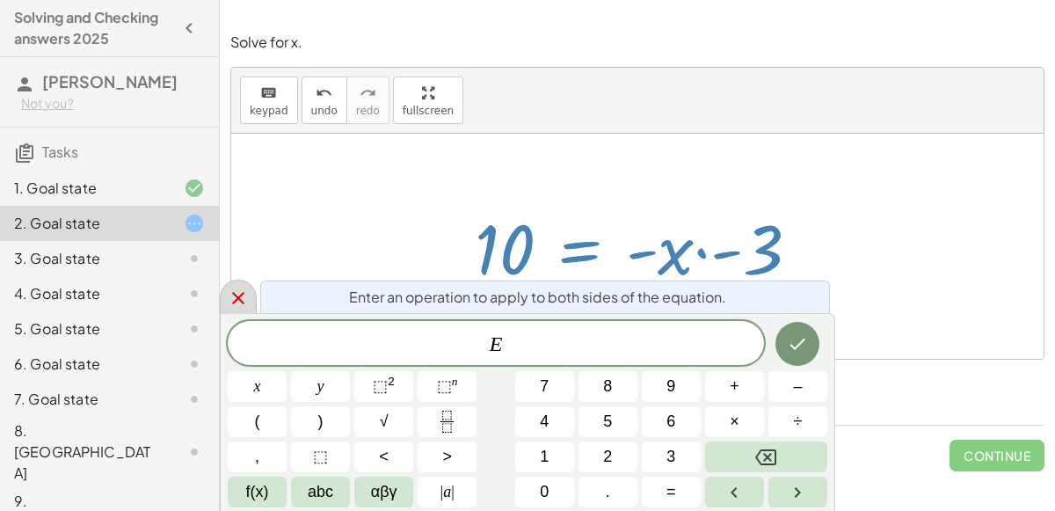
click at [0, 0] on div "Solve for x. keyboard keypad undo undo redo redo fullscreen + · 3 · x − 2 = 8 −…" at bounding box center [0, 0] width 0 height 0
click at [255, 298] on div at bounding box center [637, 246] width 812 height 225
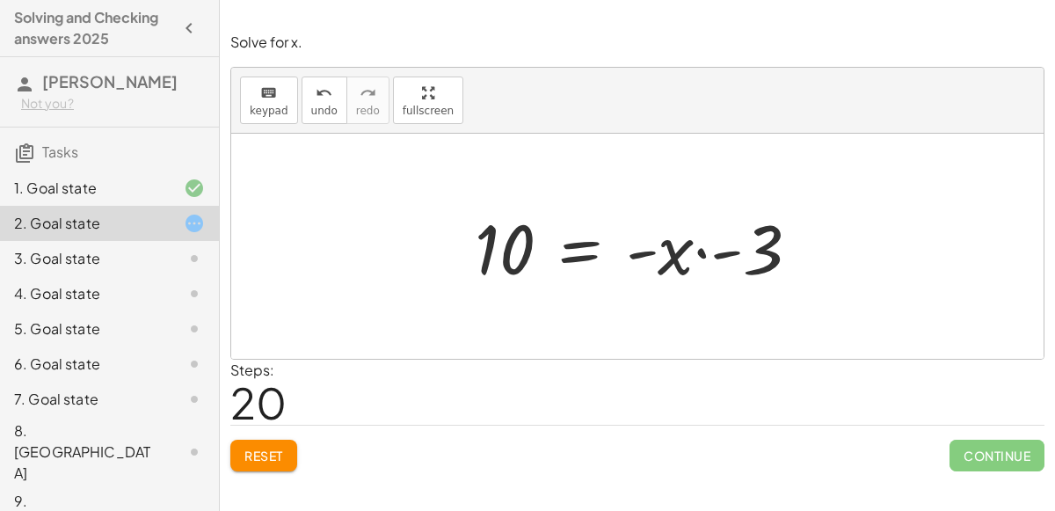
click at [690, 224] on div at bounding box center [644, 246] width 357 height 91
click at [698, 251] on div at bounding box center [644, 246] width 357 height 91
click at [785, 241] on div at bounding box center [644, 246] width 357 height 91
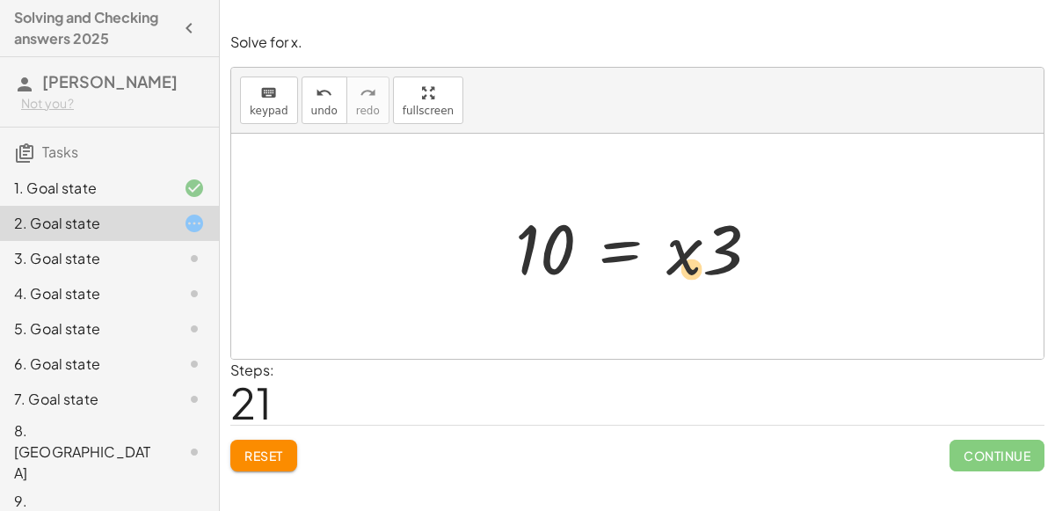
drag, startPoint x: 715, startPoint y: 248, endPoint x: 701, endPoint y: 266, distance: 22.7
click at [701, 266] on div at bounding box center [643, 246] width 275 height 91
click at [707, 261] on div at bounding box center [643, 246] width 275 height 91
click at [523, 256] on div at bounding box center [643, 246] width 275 height 91
click at [581, 251] on div at bounding box center [643, 246] width 275 height 91
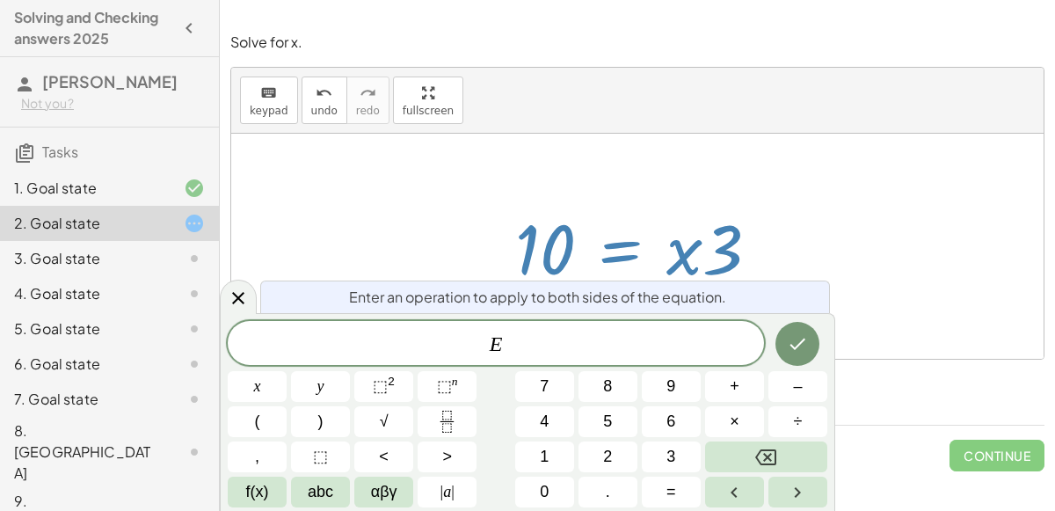
click at [597, 251] on div at bounding box center [643, 246] width 275 height 91
click at [777, 197] on div "+ · 3 · x − 2 = 8 − 2 + · 3 · x = 8 − 2 + · 3 · x − 8 = + 8 − 8 − 2 + · 3 · x −…" at bounding box center [637, 246] width 297 height 99
click at [787, 357] on button "Done" at bounding box center [797, 344] width 44 height 44
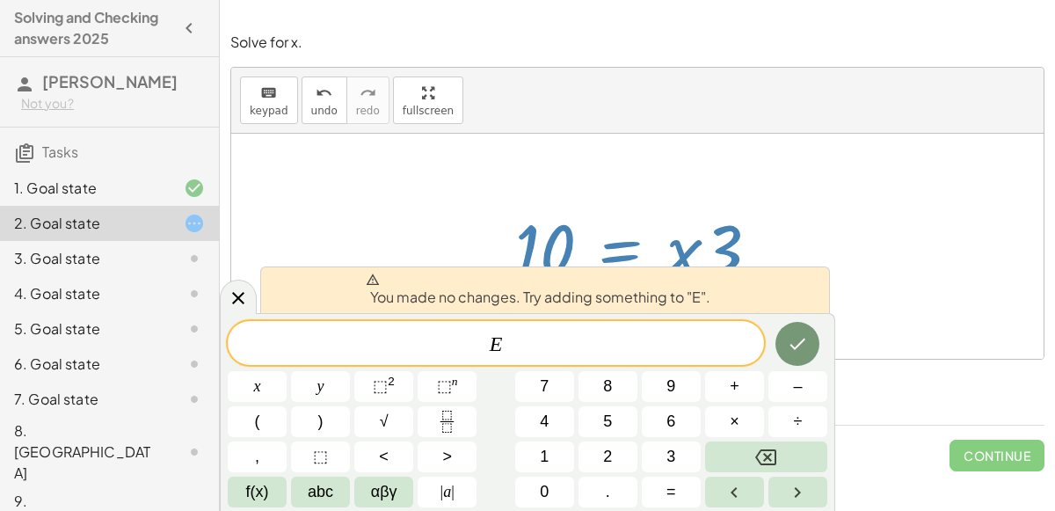
click at [516, 139] on div at bounding box center [637, 246] width 812 height 225
